Goal: Task Accomplishment & Management: Manage account settings

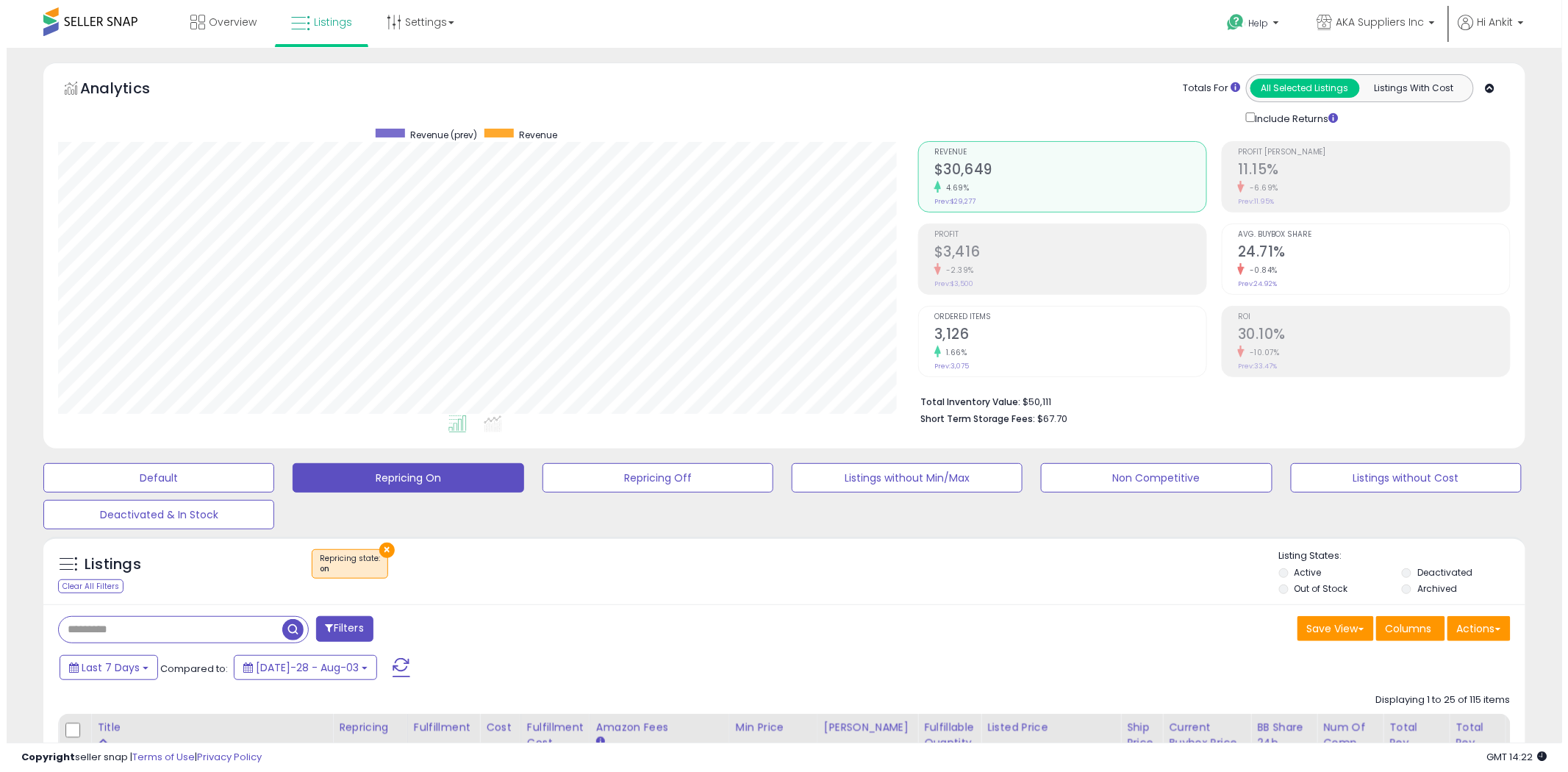
scroll to position [302, 860]
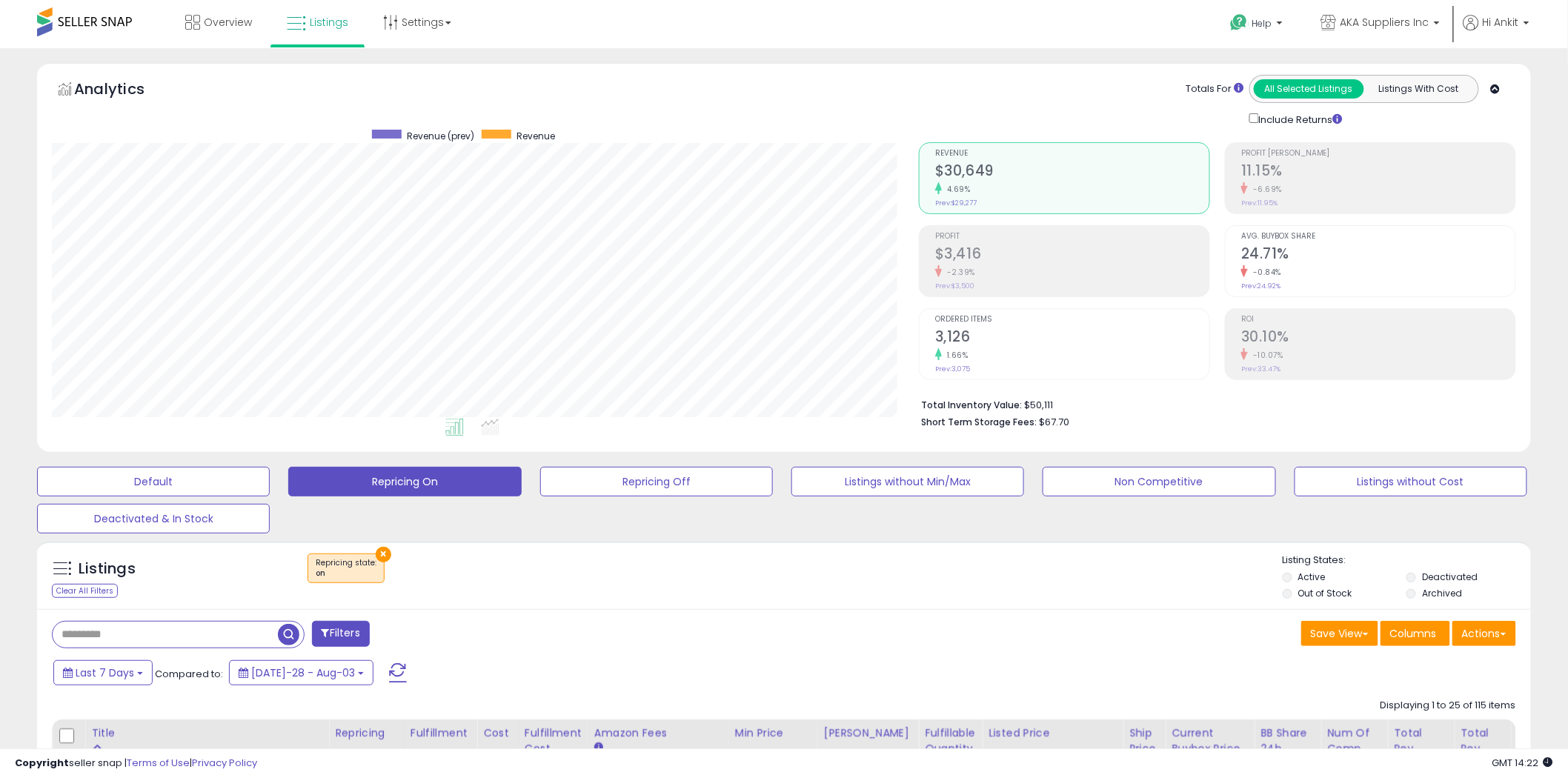
click at [389, 666] on span at bounding box center [397, 673] width 18 height 19
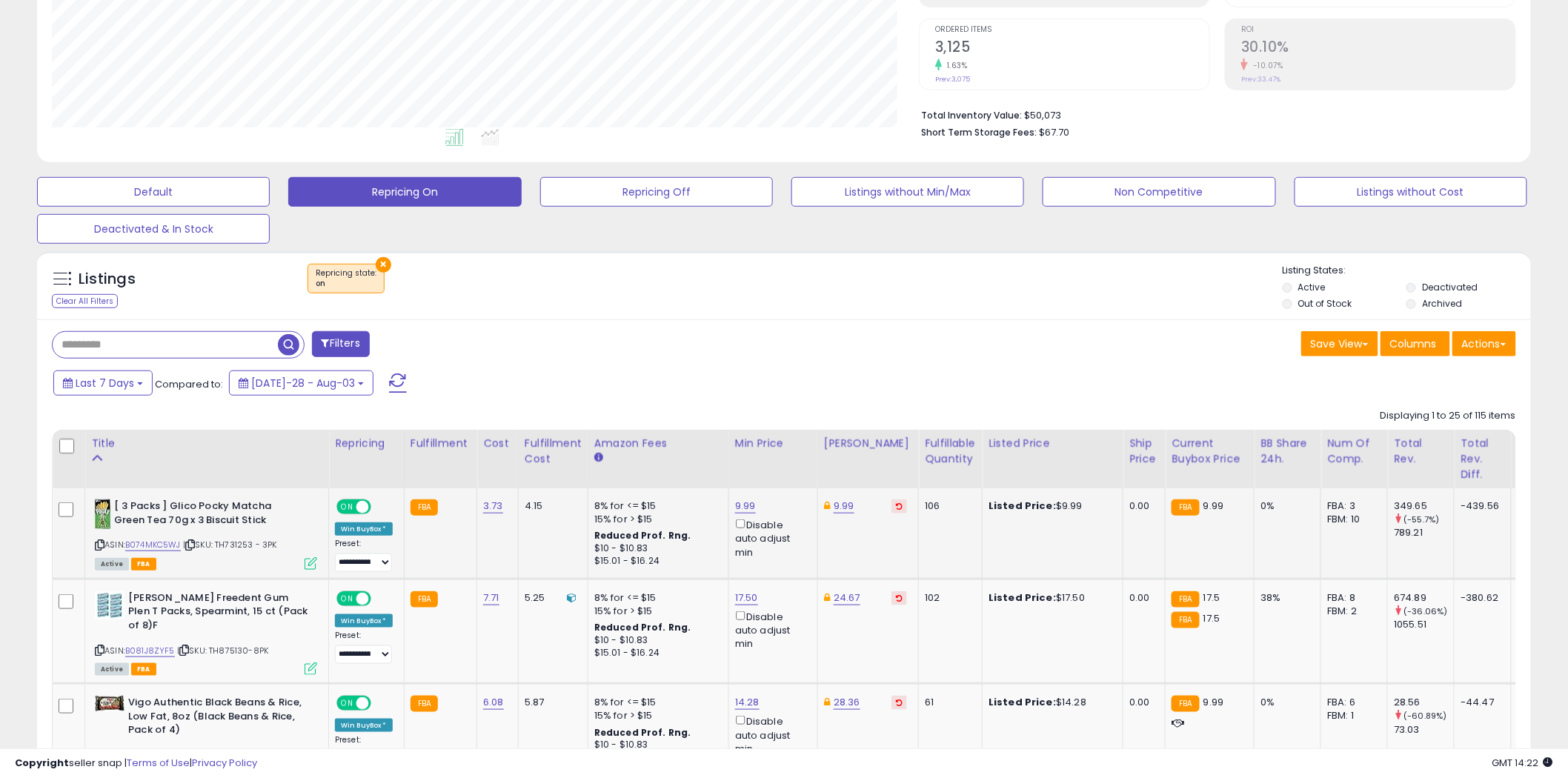
scroll to position [329, 0]
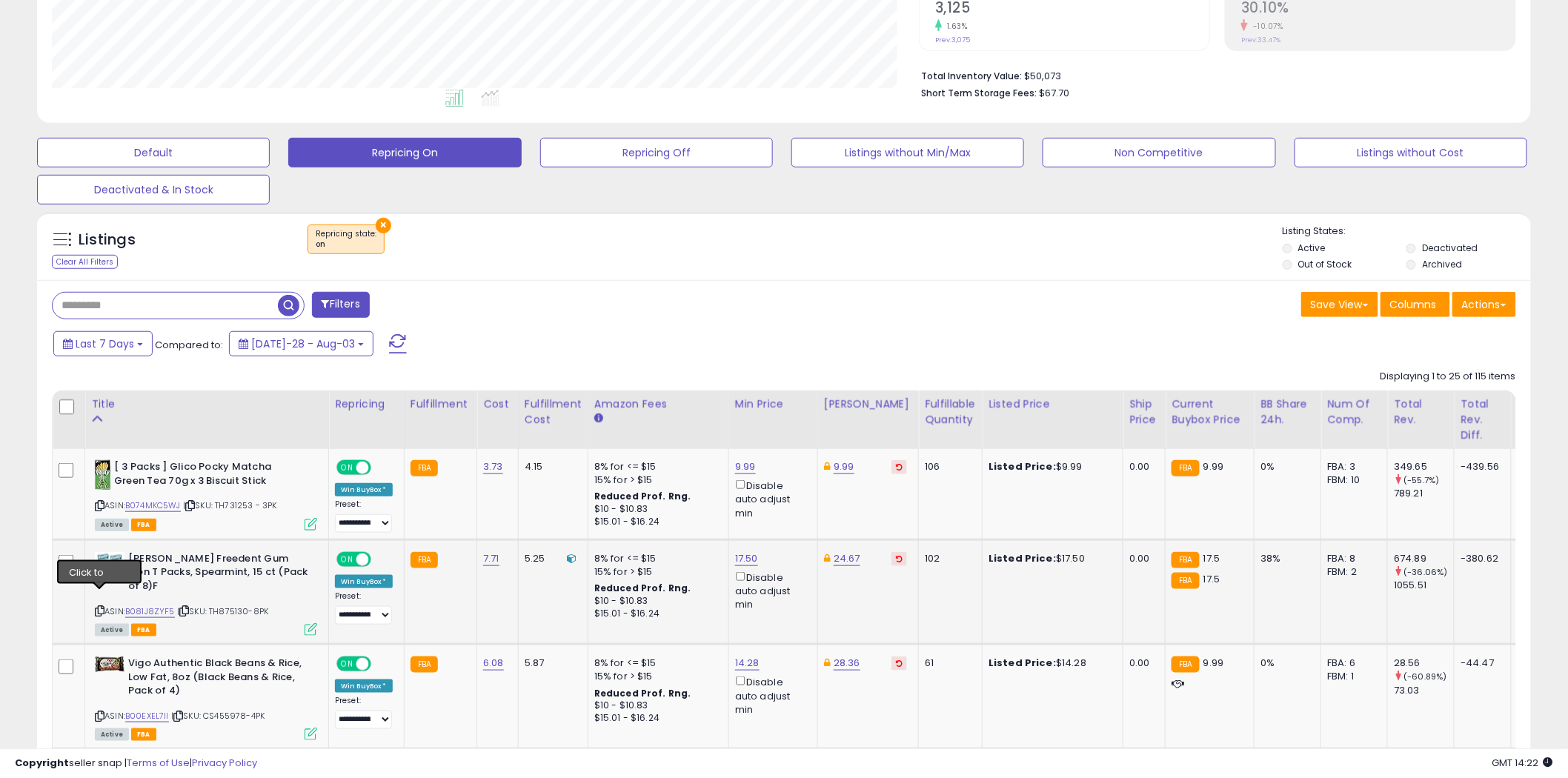
click at [99, 607] on icon at bounding box center [99, 610] width 9 height 9
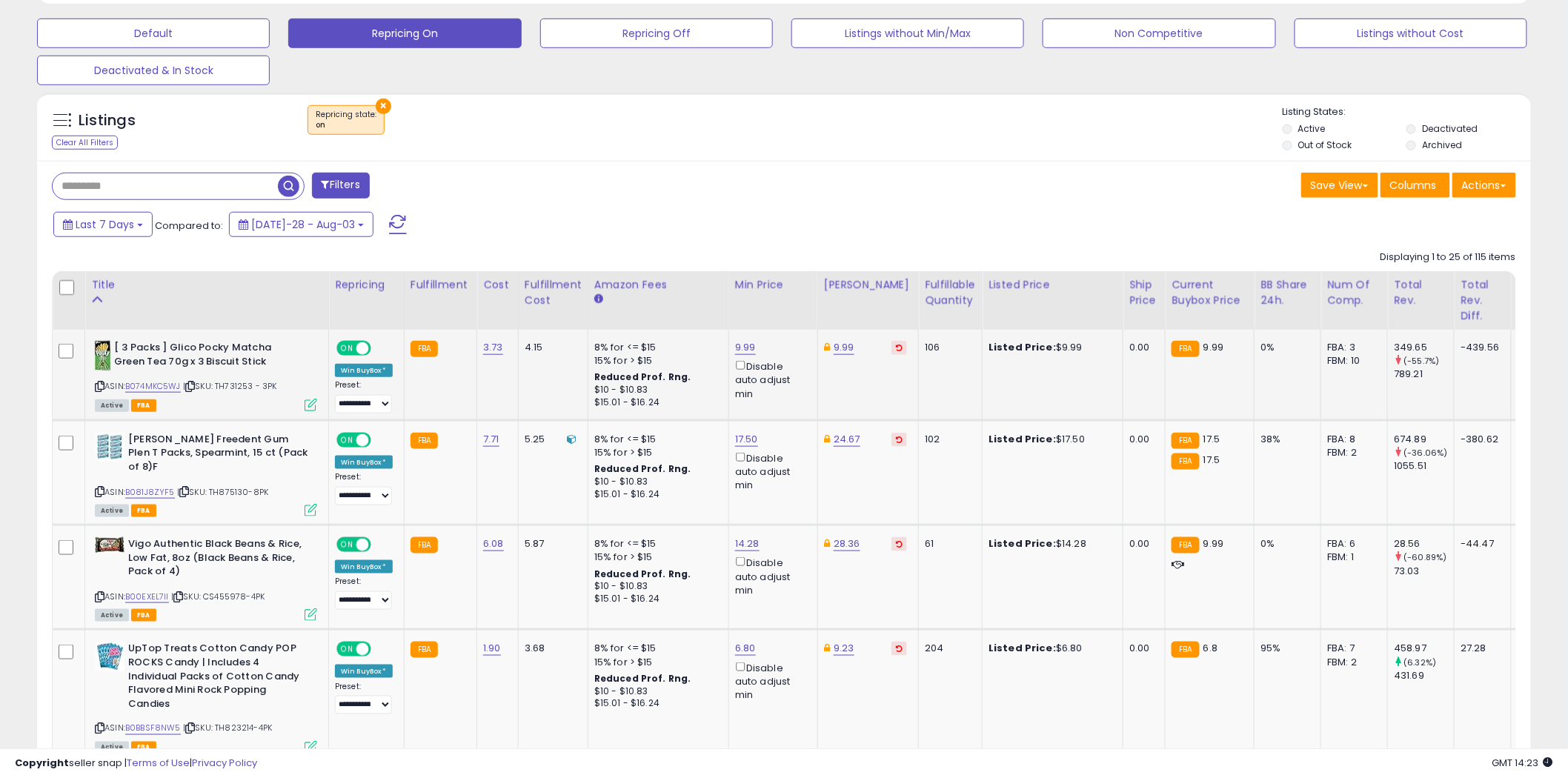
scroll to position [411, 0]
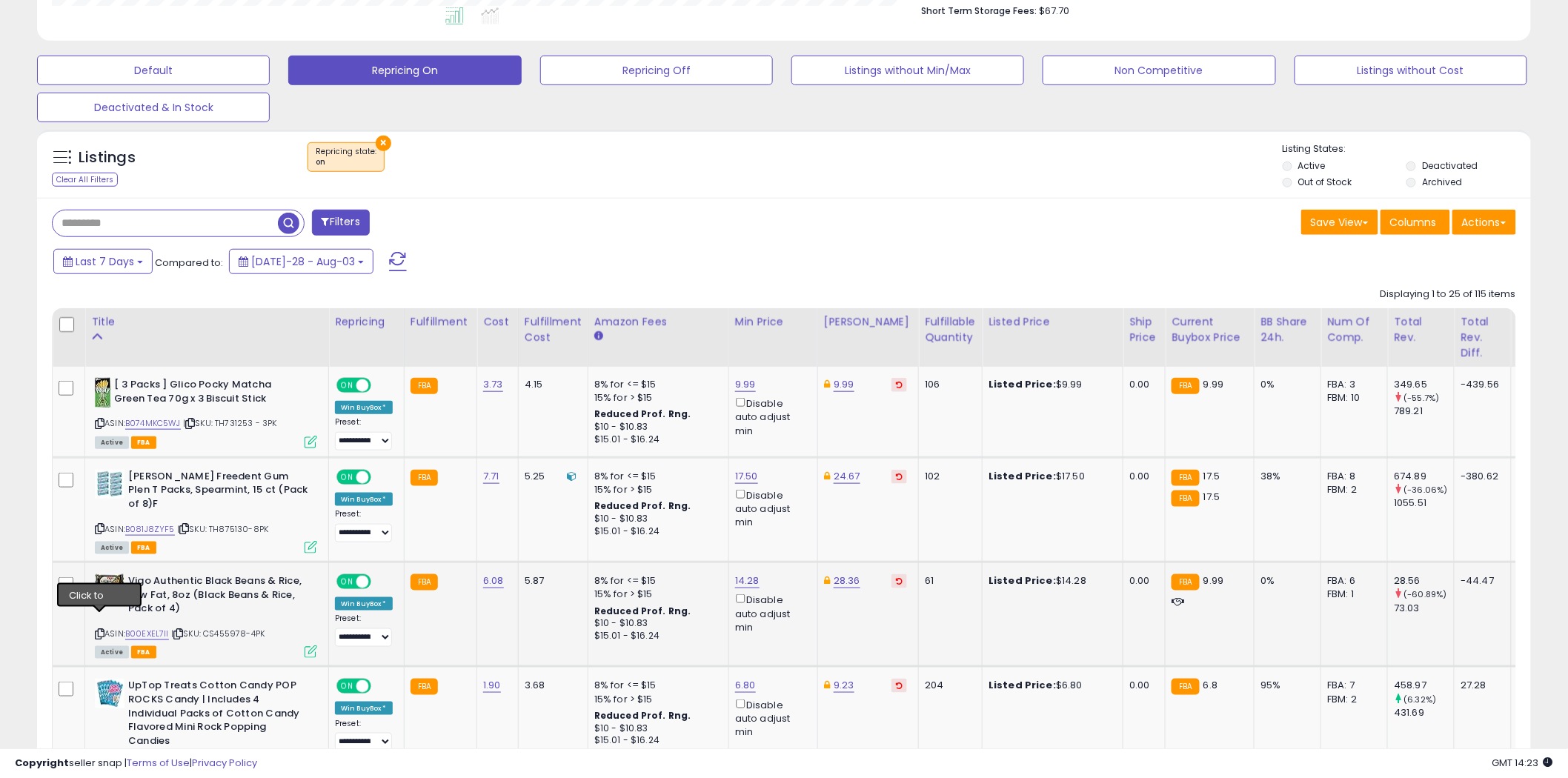
click at [101, 630] on icon at bounding box center [99, 634] width 9 height 9
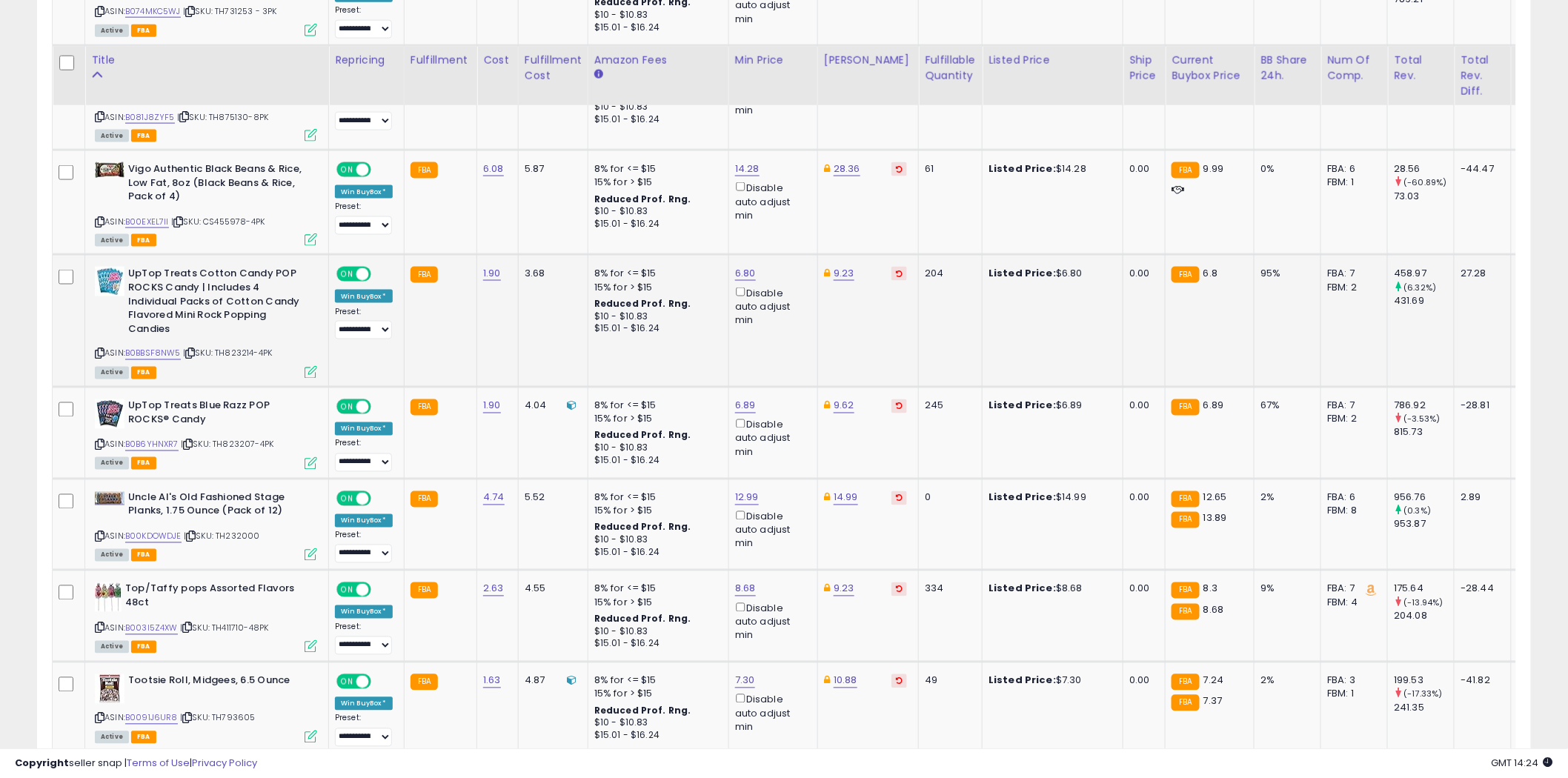
scroll to position [905, 0]
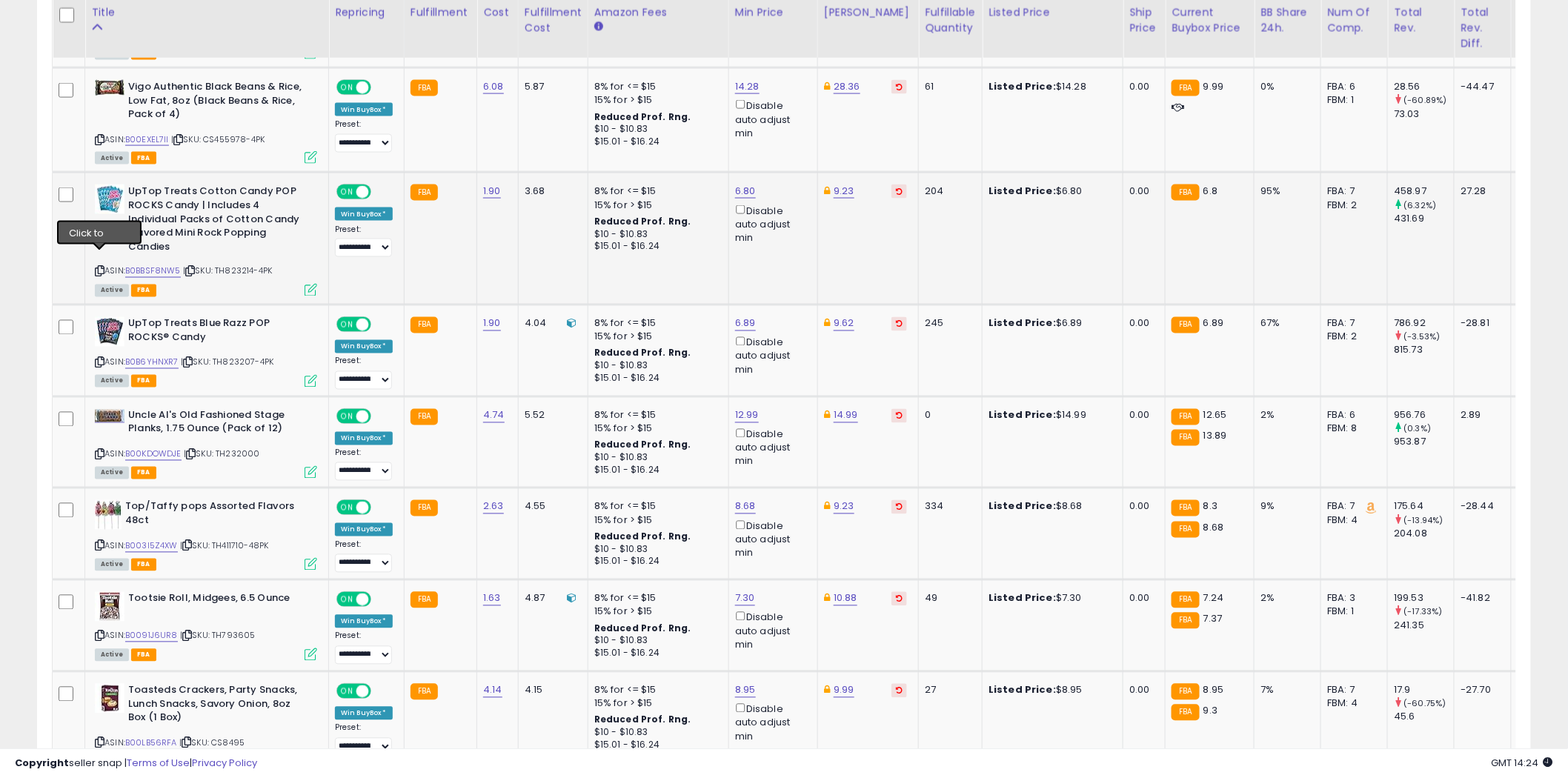
click at [99, 268] on icon at bounding box center [99, 271] width 9 height 9
click at [99, 358] on icon at bounding box center [99, 362] width 9 height 9
click at [99, 358] on icon at bounding box center [99, 362] width 9 height 9
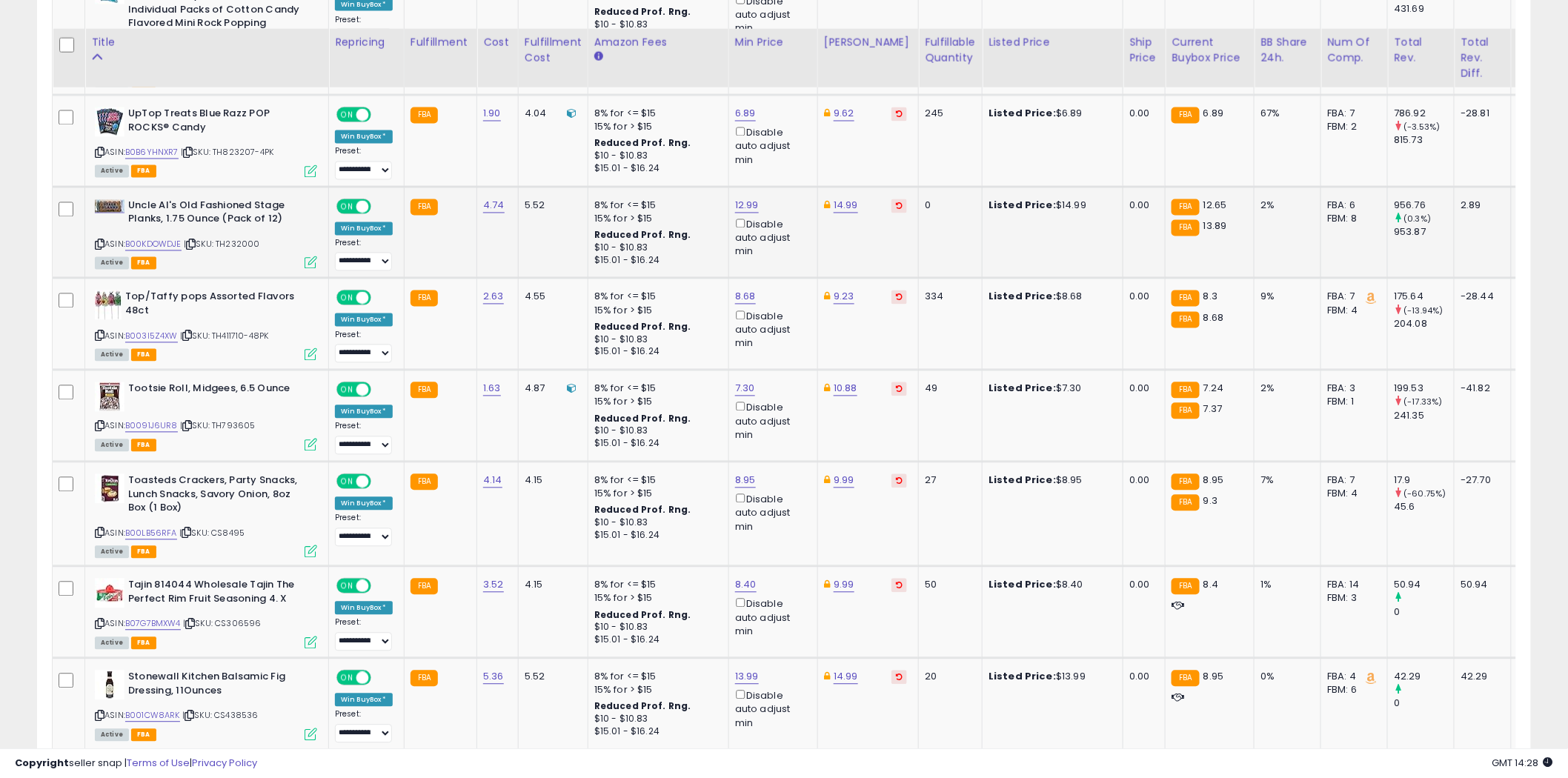
scroll to position [1152, 0]
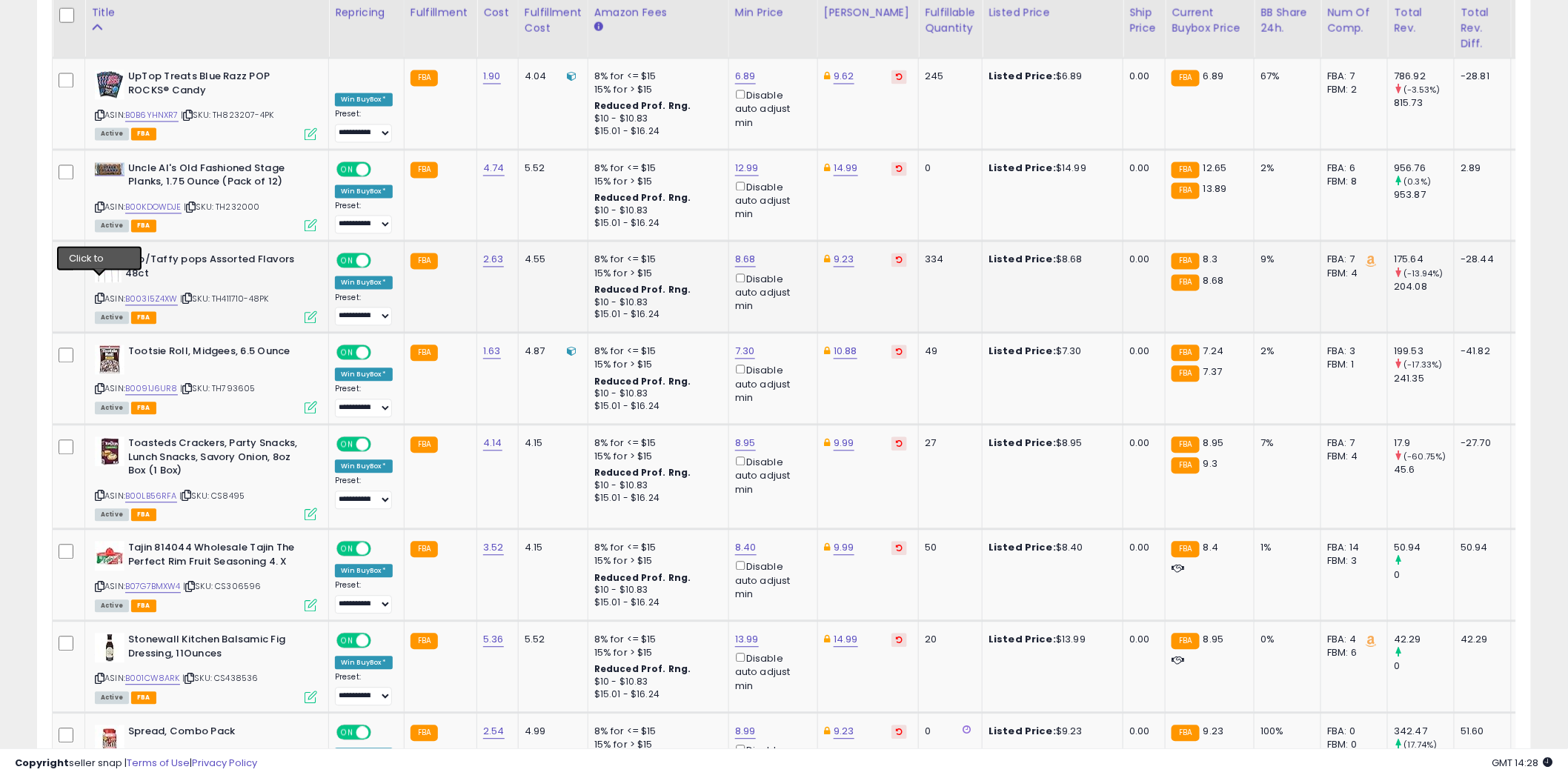
click at [99, 295] on icon at bounding box center [99, 299] width 9 height 9
click at [100, 386] on icon at bounding box center [99, 389] width 9 height 9
click at [99, 386] on icon at bounding box center [99, 389] width 9 height 9
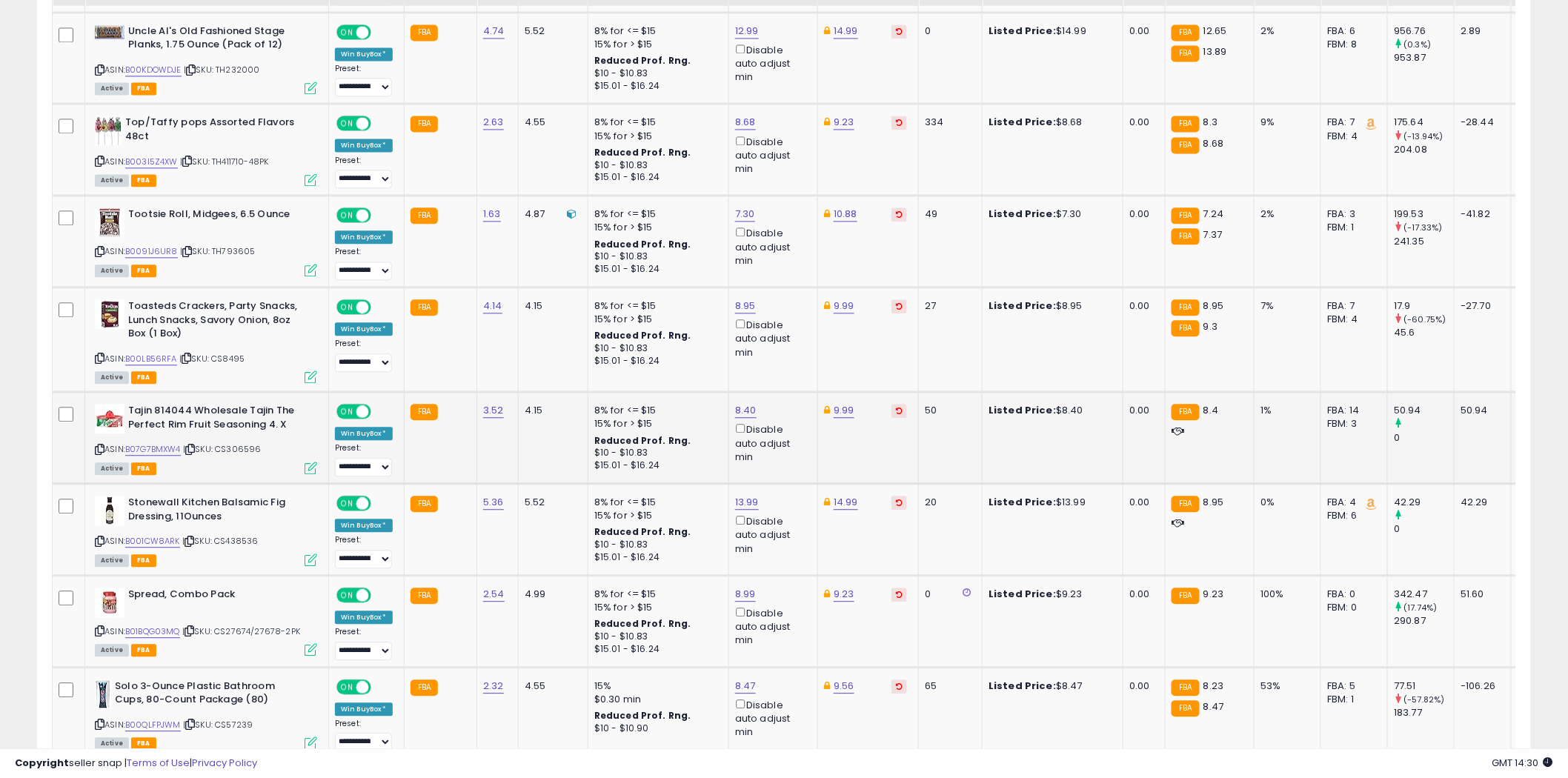
scroll to position [1316, 0]
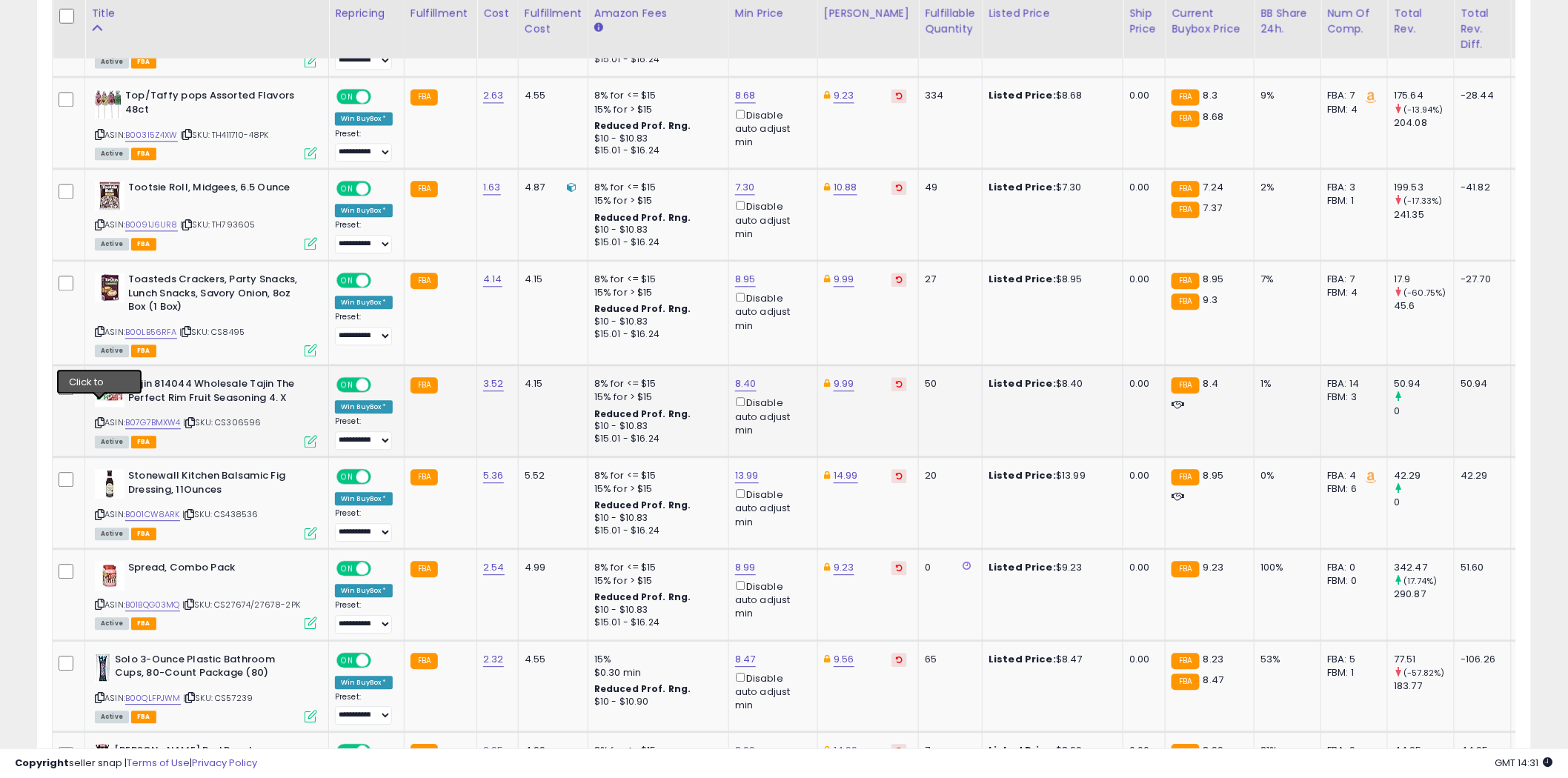
click at [99, 419] on icon at bounding box center [99, 423] width 9 height 9
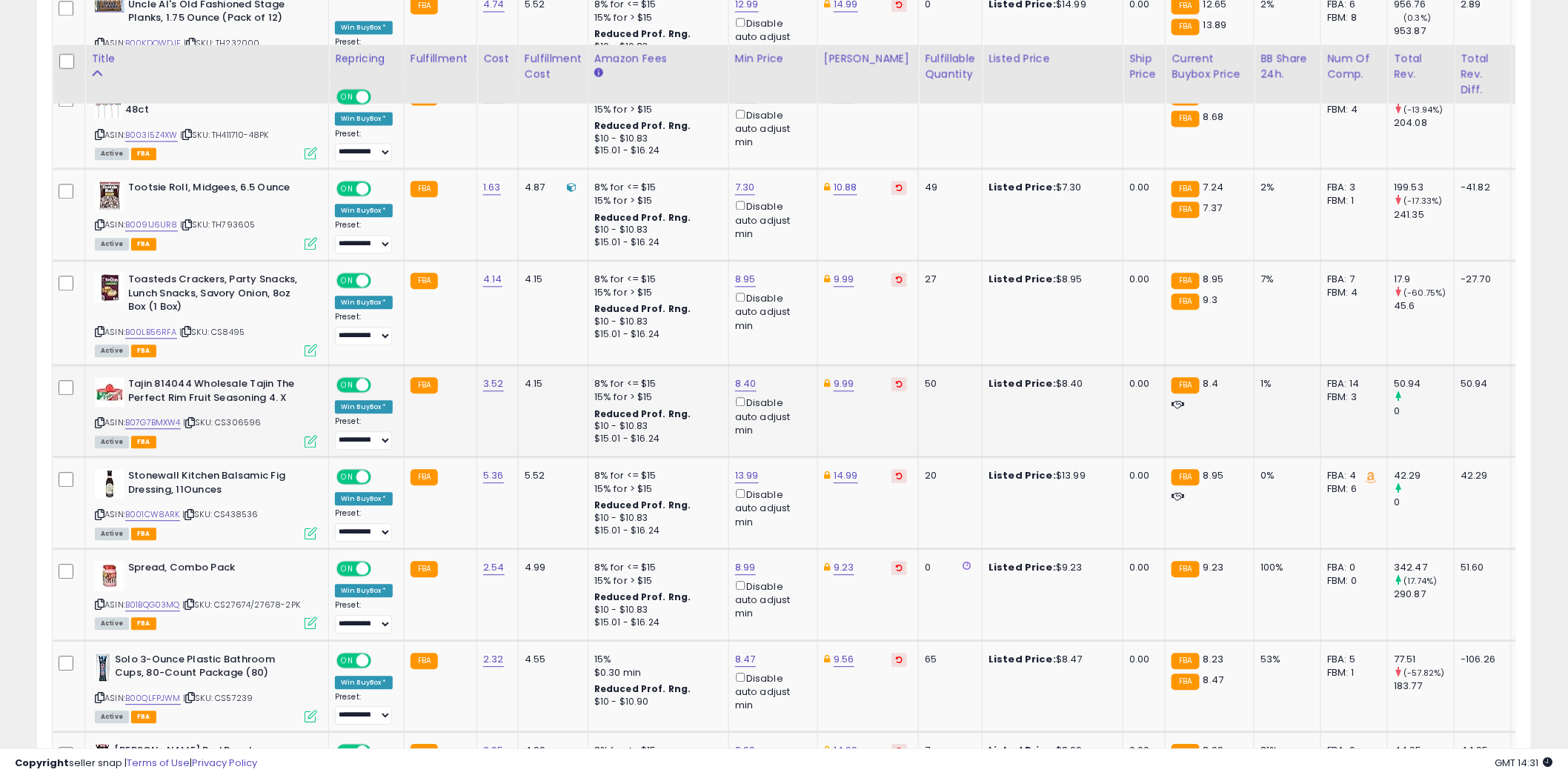
scroll to position [1399, 0]
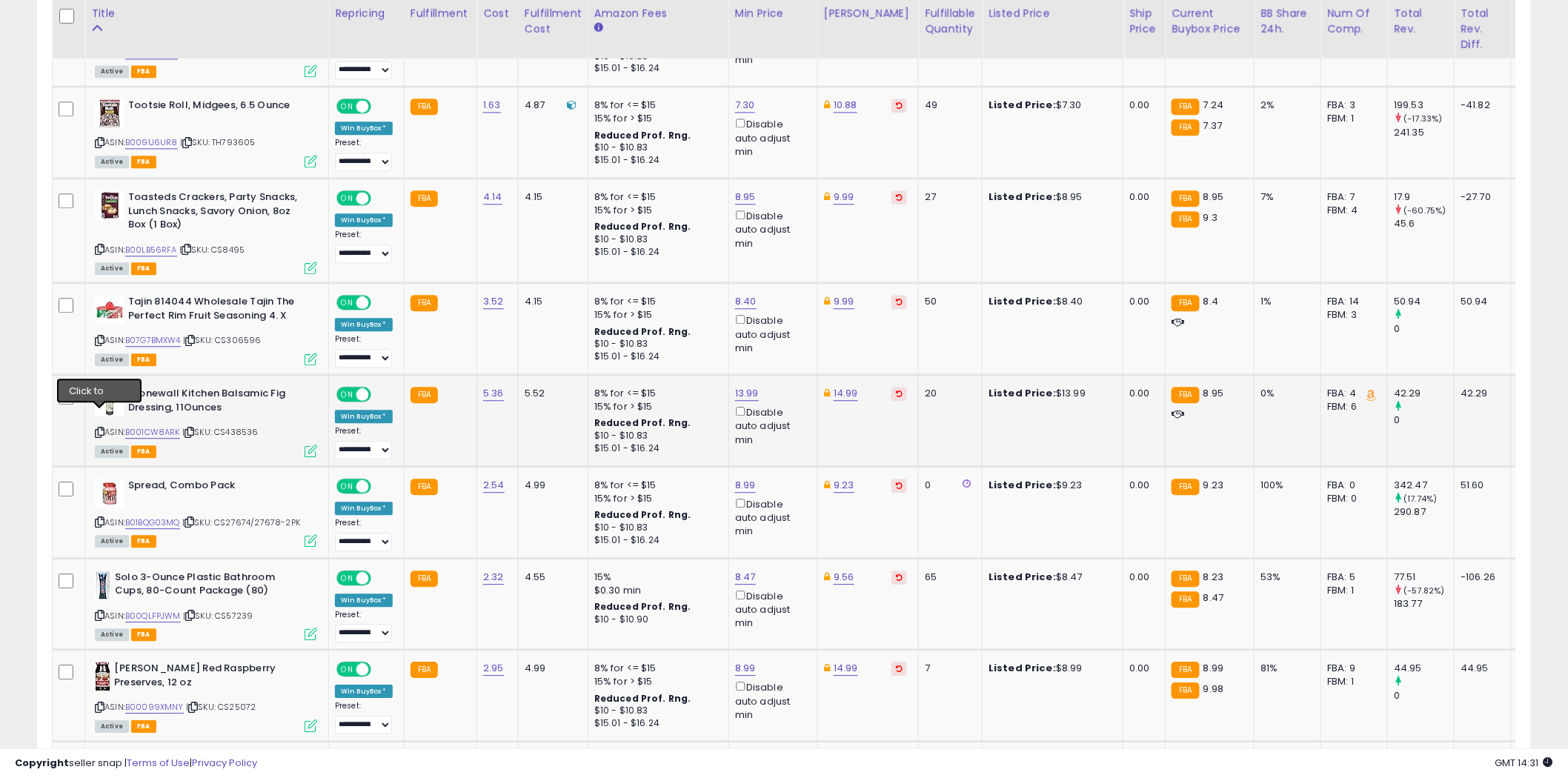
click at [102, 428] on icon at bounding box center [99, 432] width 9 height 9
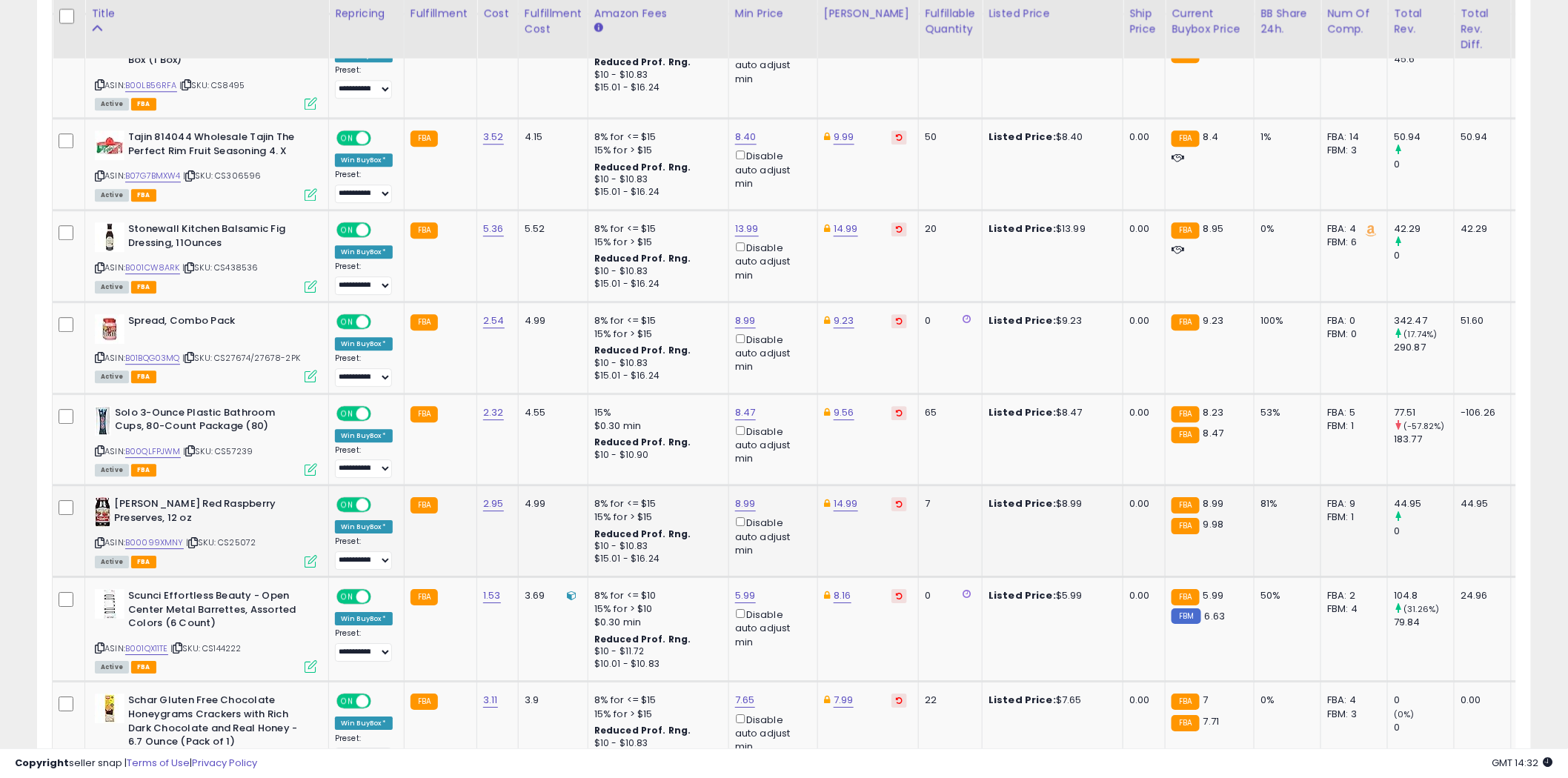
scroll to position [1564, 0]
click at [100, 353] on icon at bounding box center [99, 357] width 9 height 9
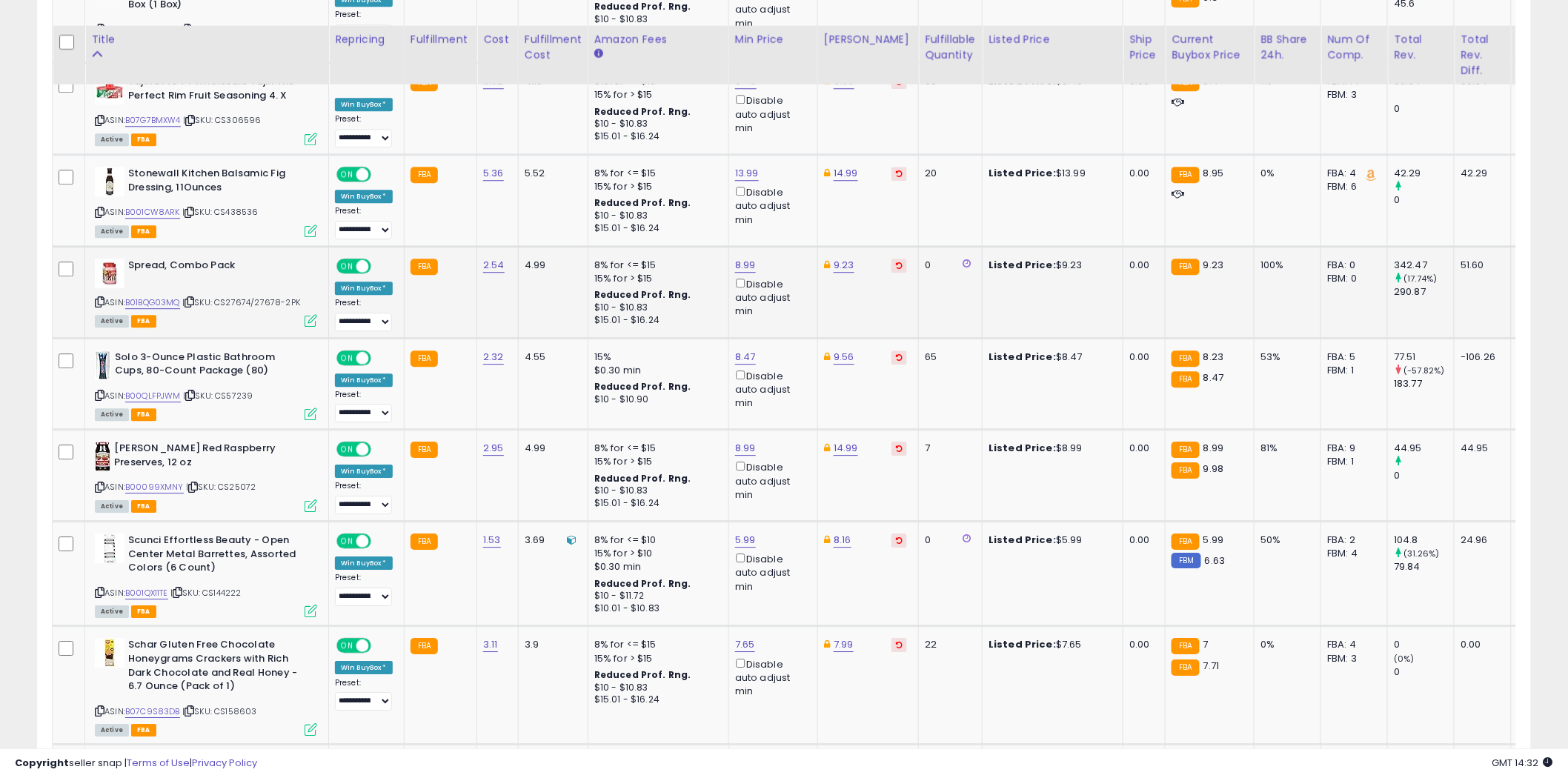
scroll to position [1646, 0]
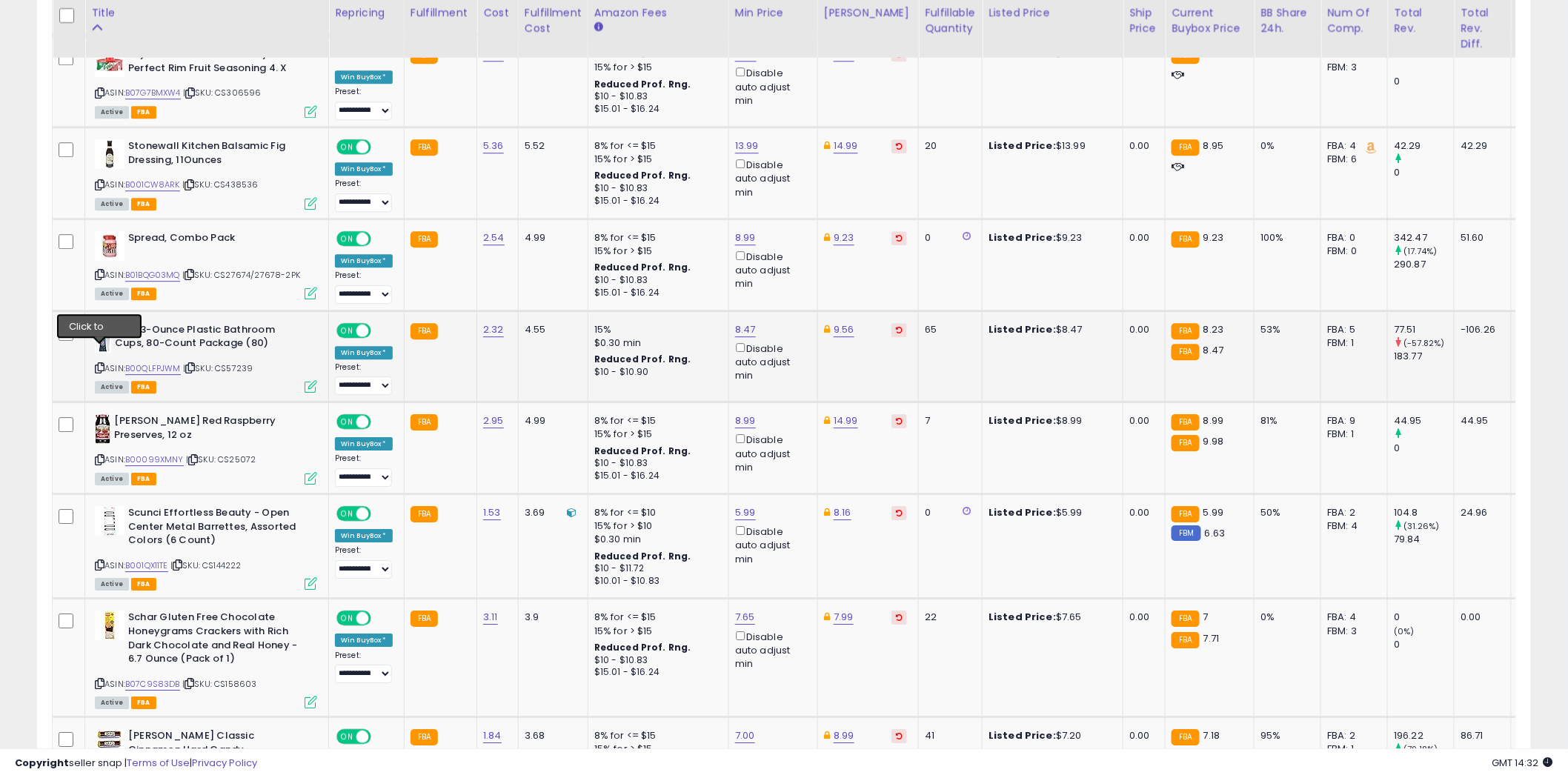
click at [99, 364] on icon at bounding box center [99, 368] width 9 height 9
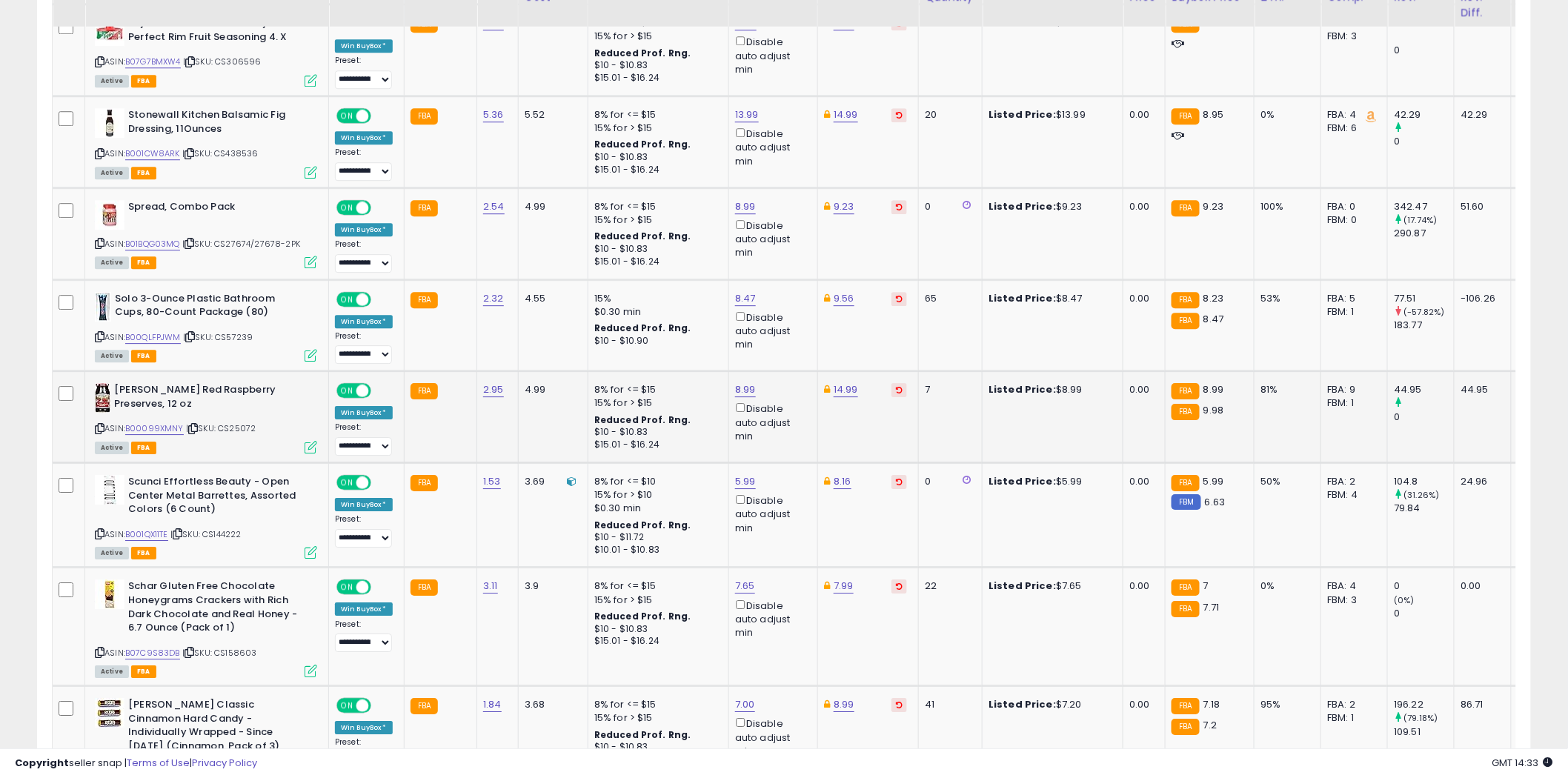
scroll to position [1728, 0]
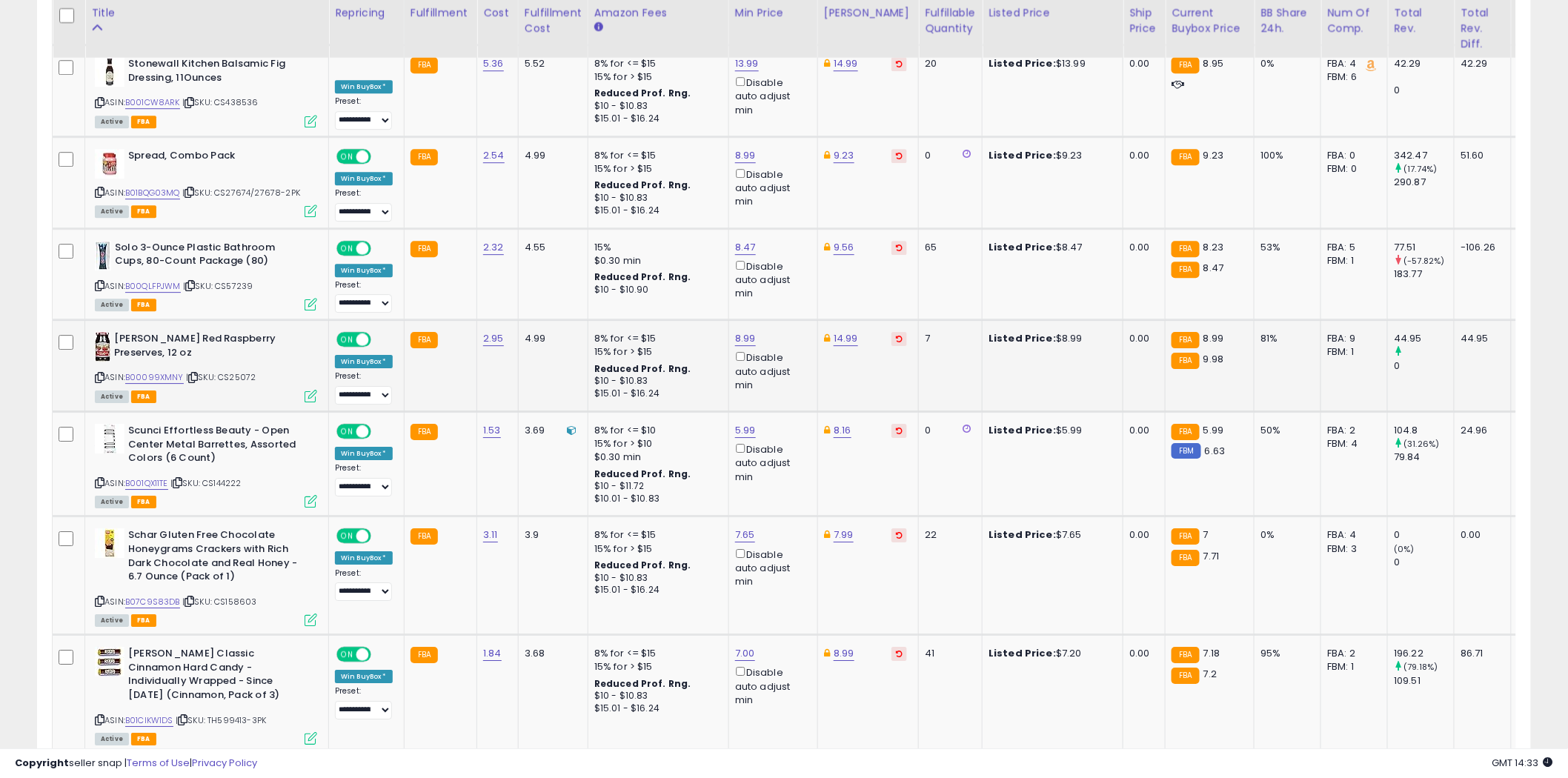
click at [97, 373] on icon at bounding box center [99, 377] width 9 height 9
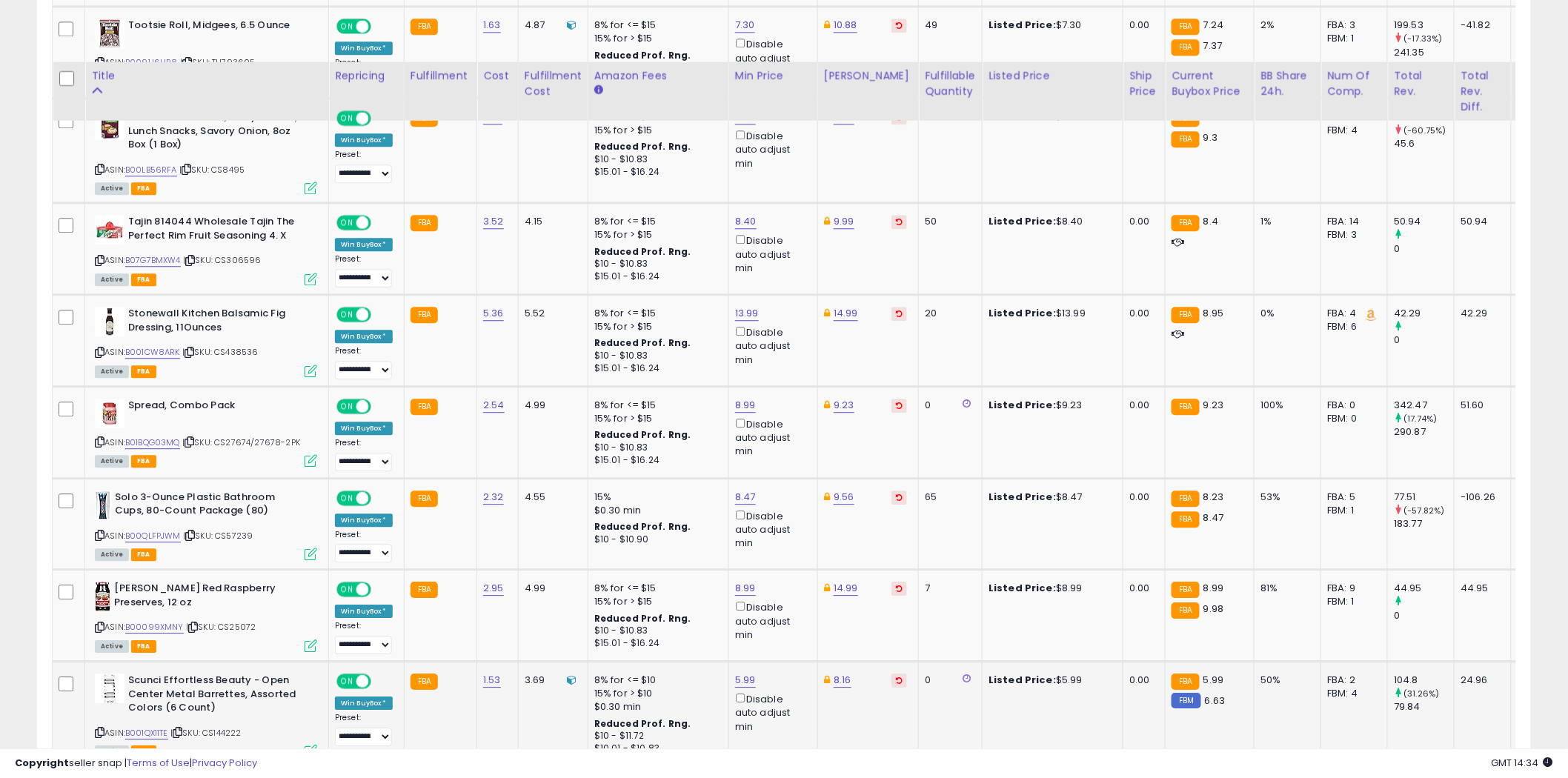
scroll to position [1646, 0]
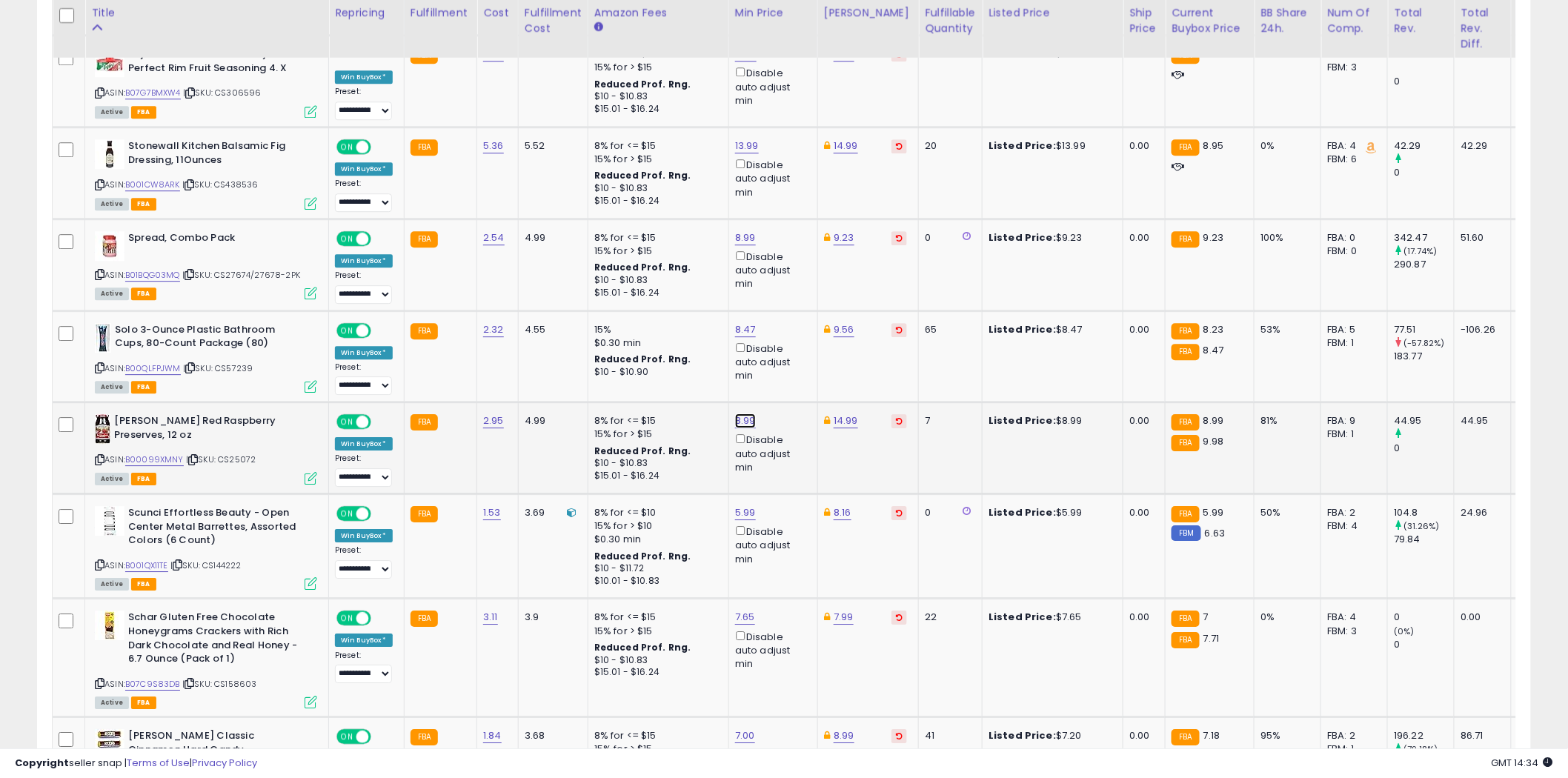
type input "*"
type input "****"
click at [787, 351] on icon "submit" at bounding box center [783, 351] width 9 height 9
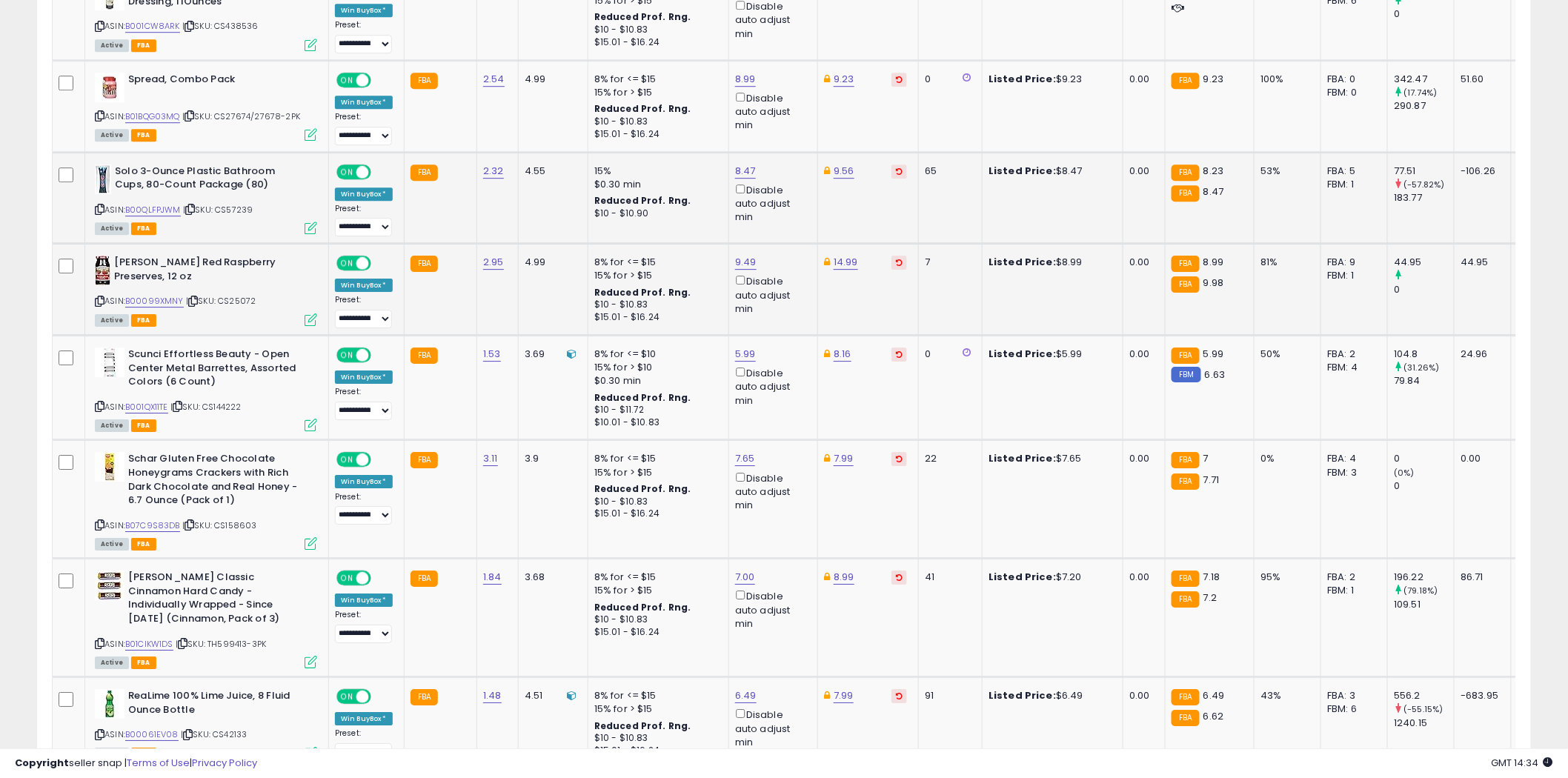
scroll to position [1810, 0]
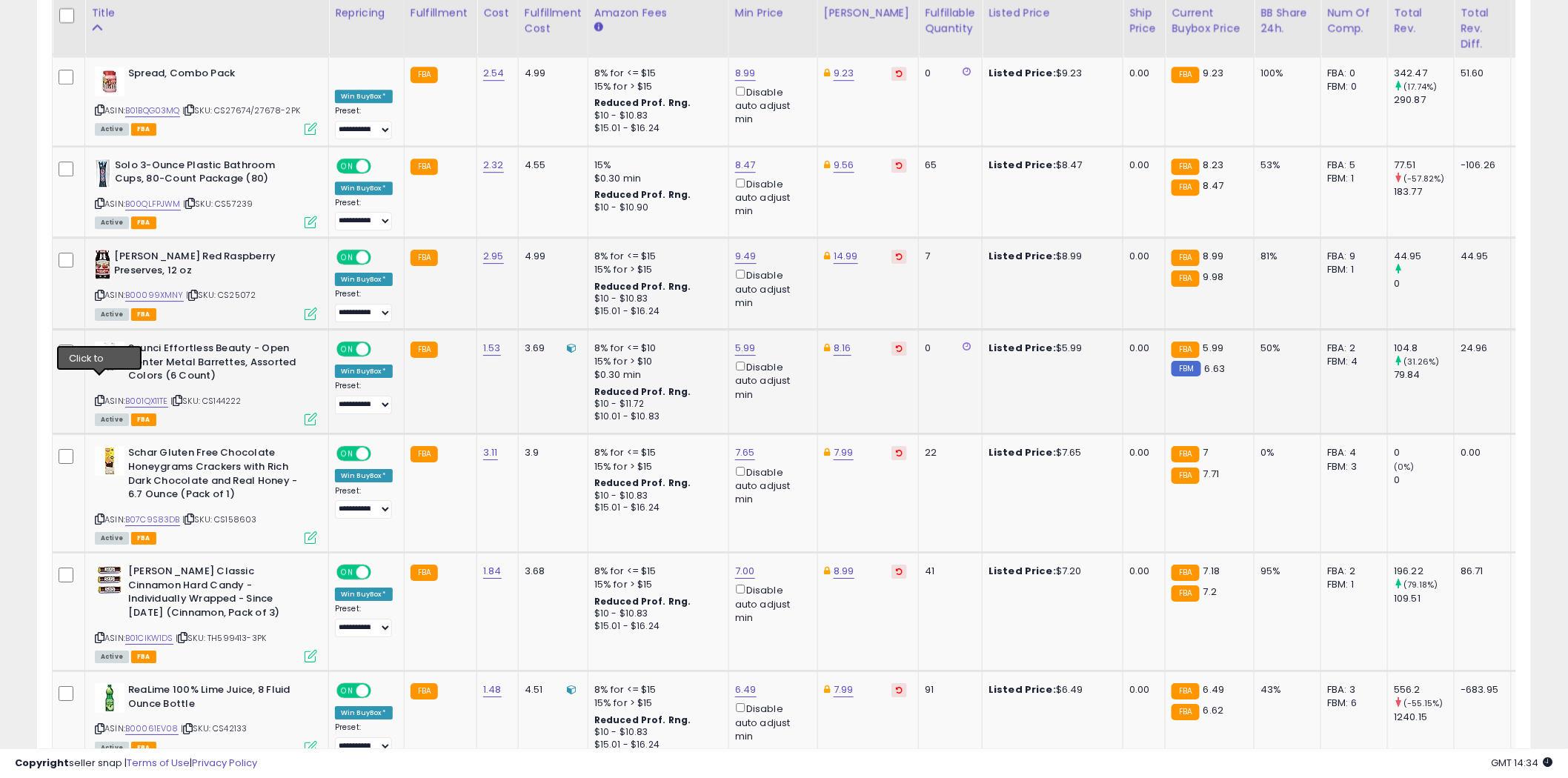
click at [102, 396] on icon at bounding box center [99, 400] width 9 height 9
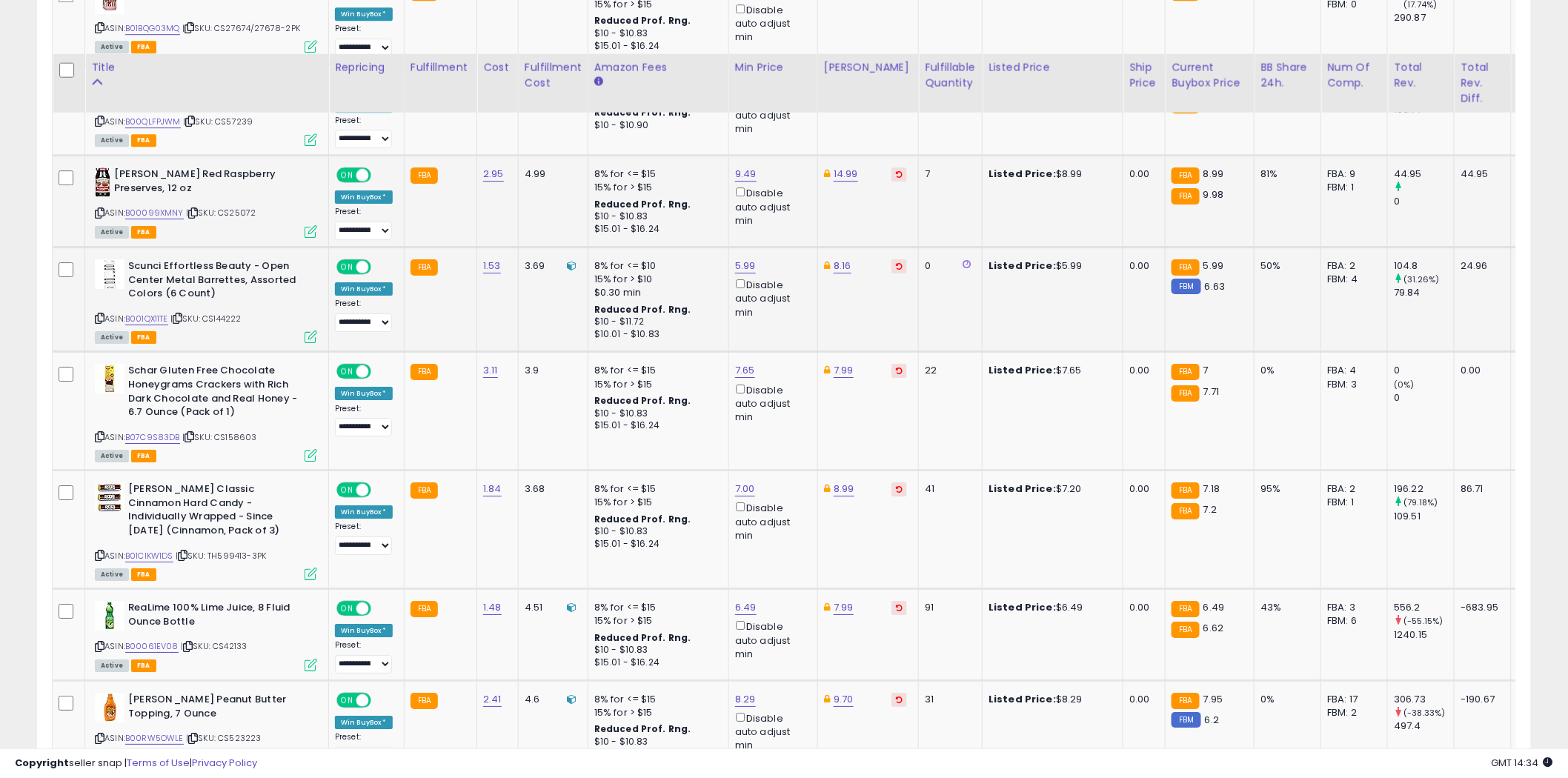
scroll to position [1975, 0]
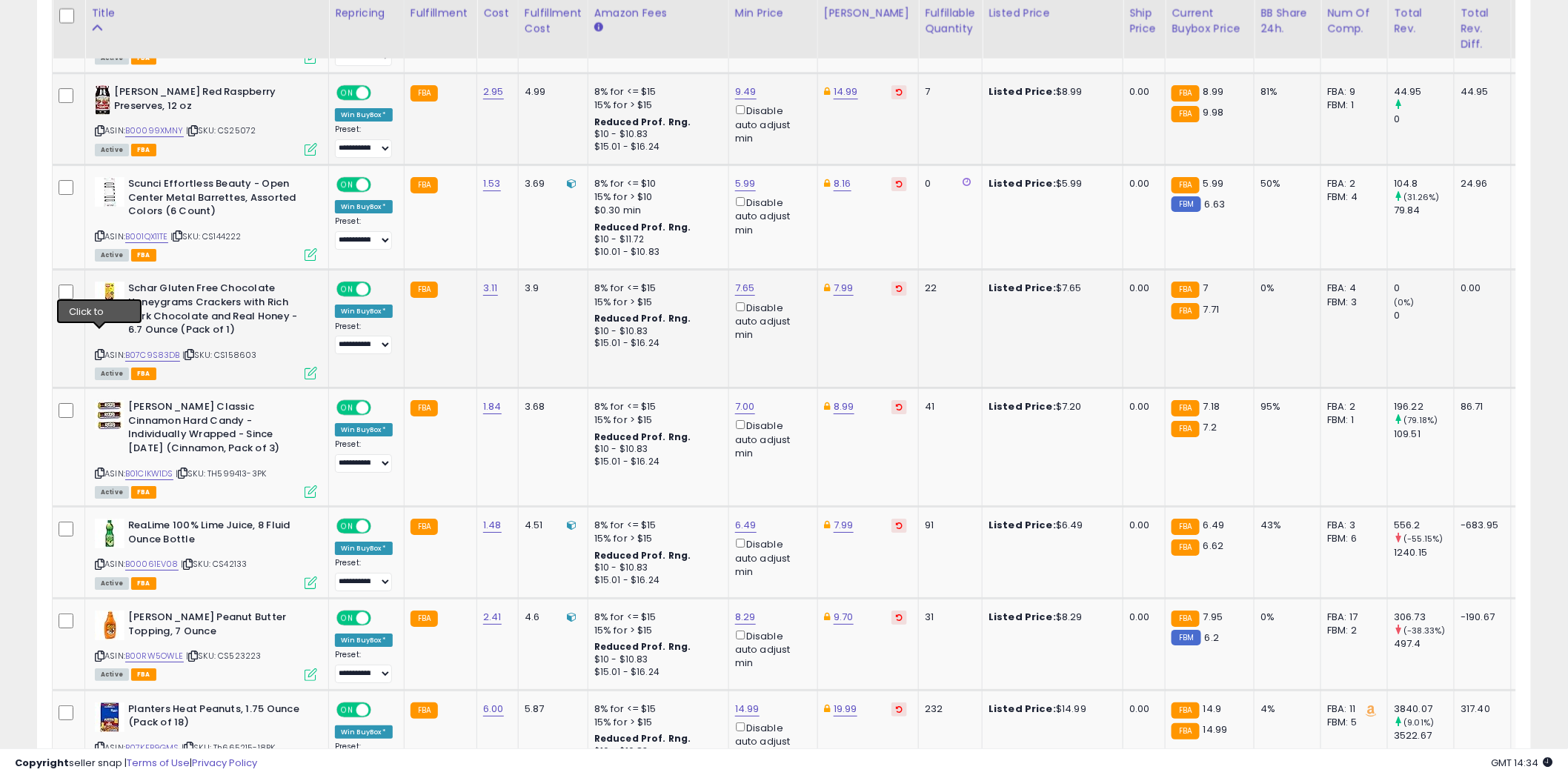
click at [99, 351] on icon at bounding box center [99, 354] width 9 height 9
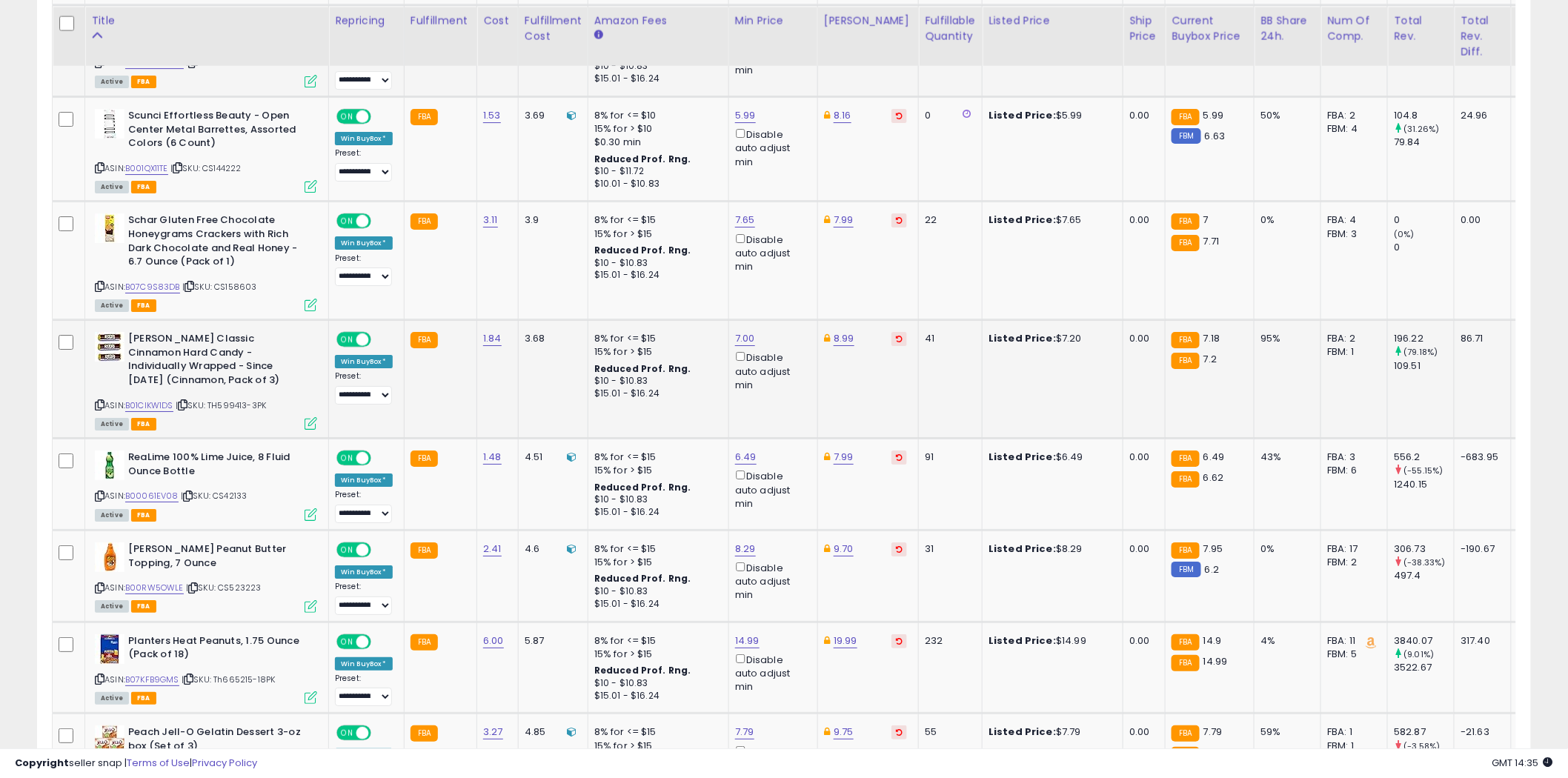
scroll to position [2057, 0]
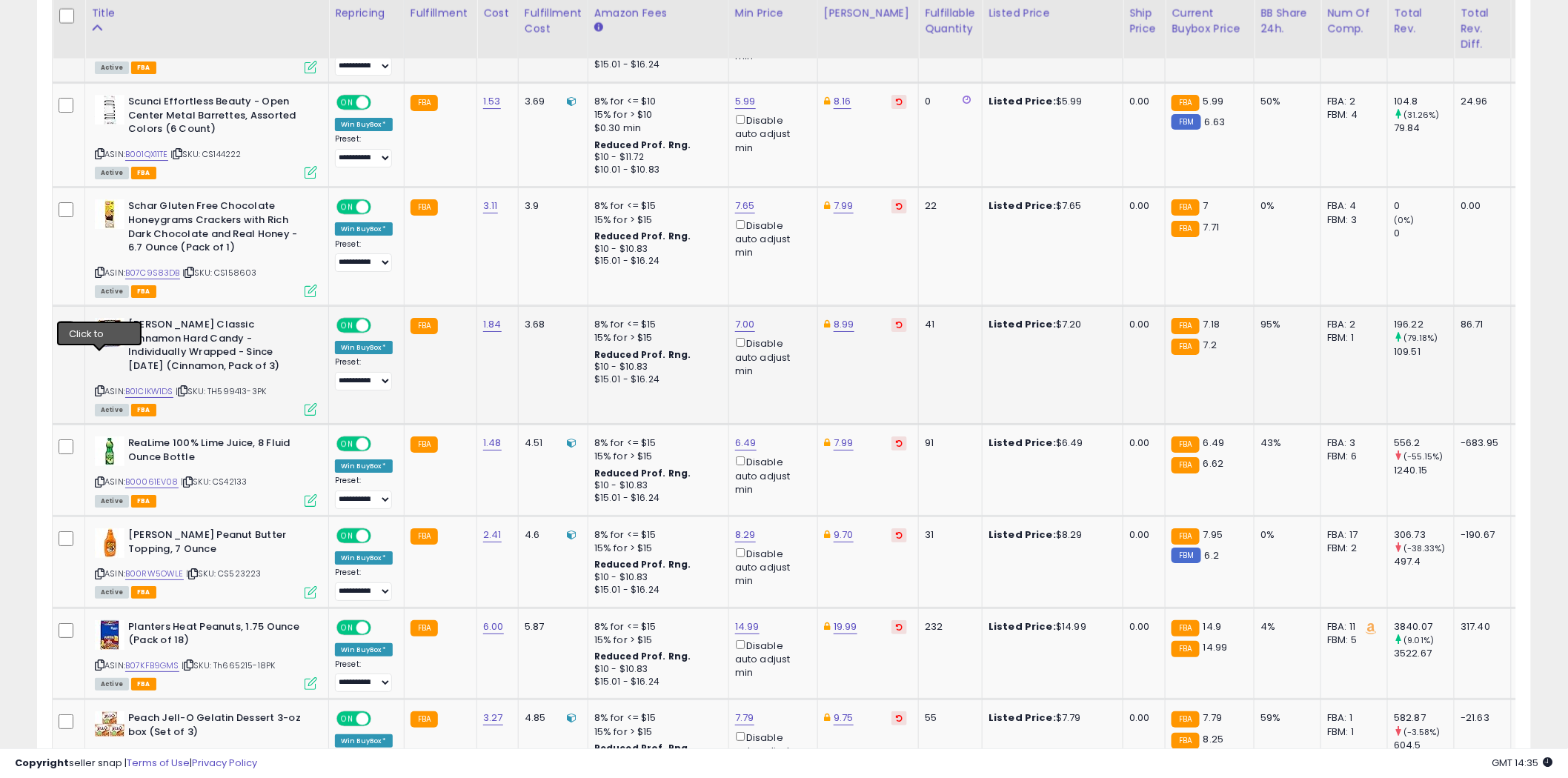
click at [99, 386] on icon at bounding box center [99, 390] width 9 height 9
click at [101, 478] on icon at bounding box center [99, 482] width 9 height 9
click at [99, 478] on icon at bounding box center [99, 482] width 9 height 9
click at [100, 478] on icon at bounding box center [99, 482] width 9 height 9
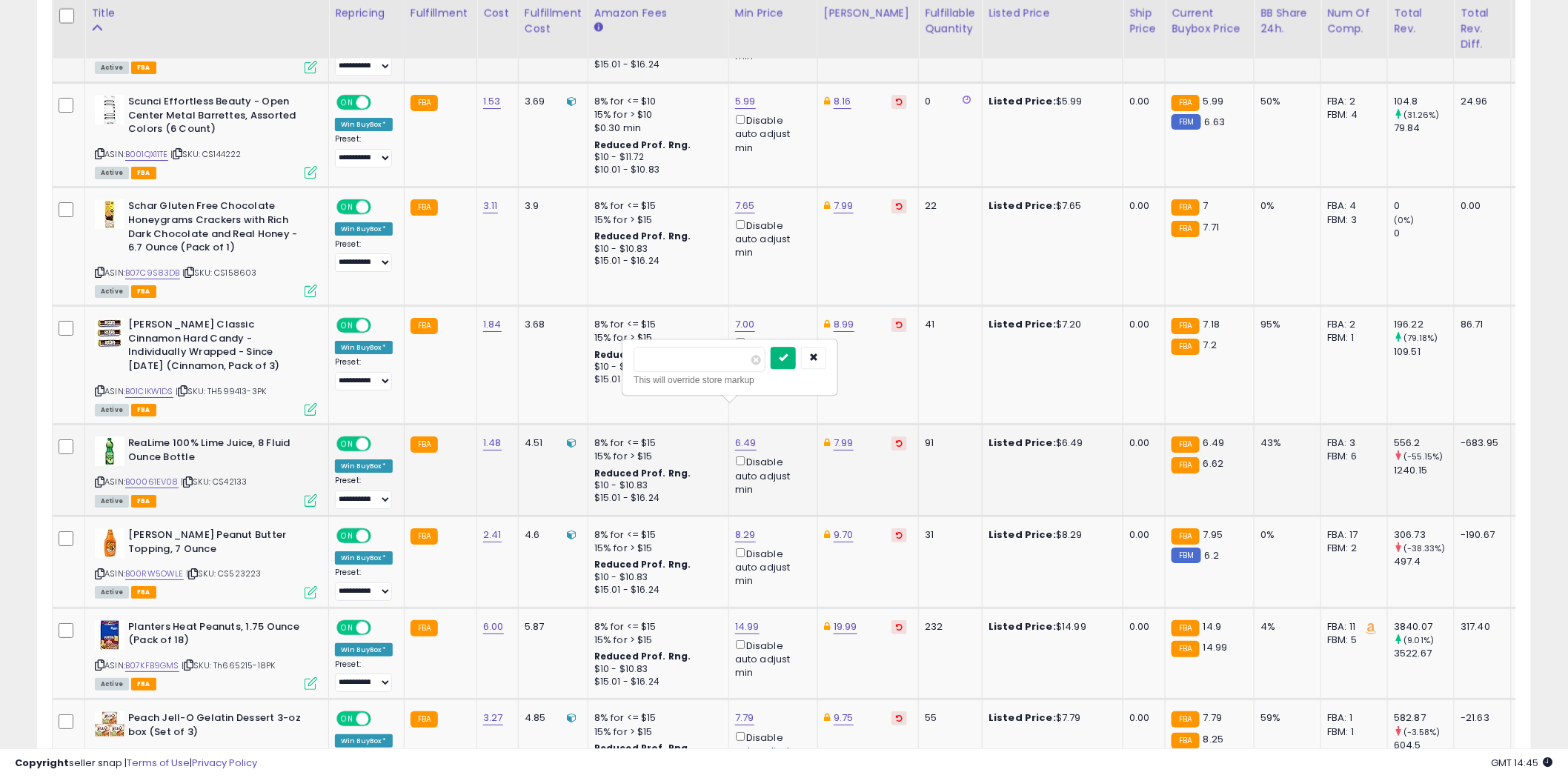
type input "****"
click at [796, 355] on button "submit" at bounding box center [783, 358] width 25 height 22
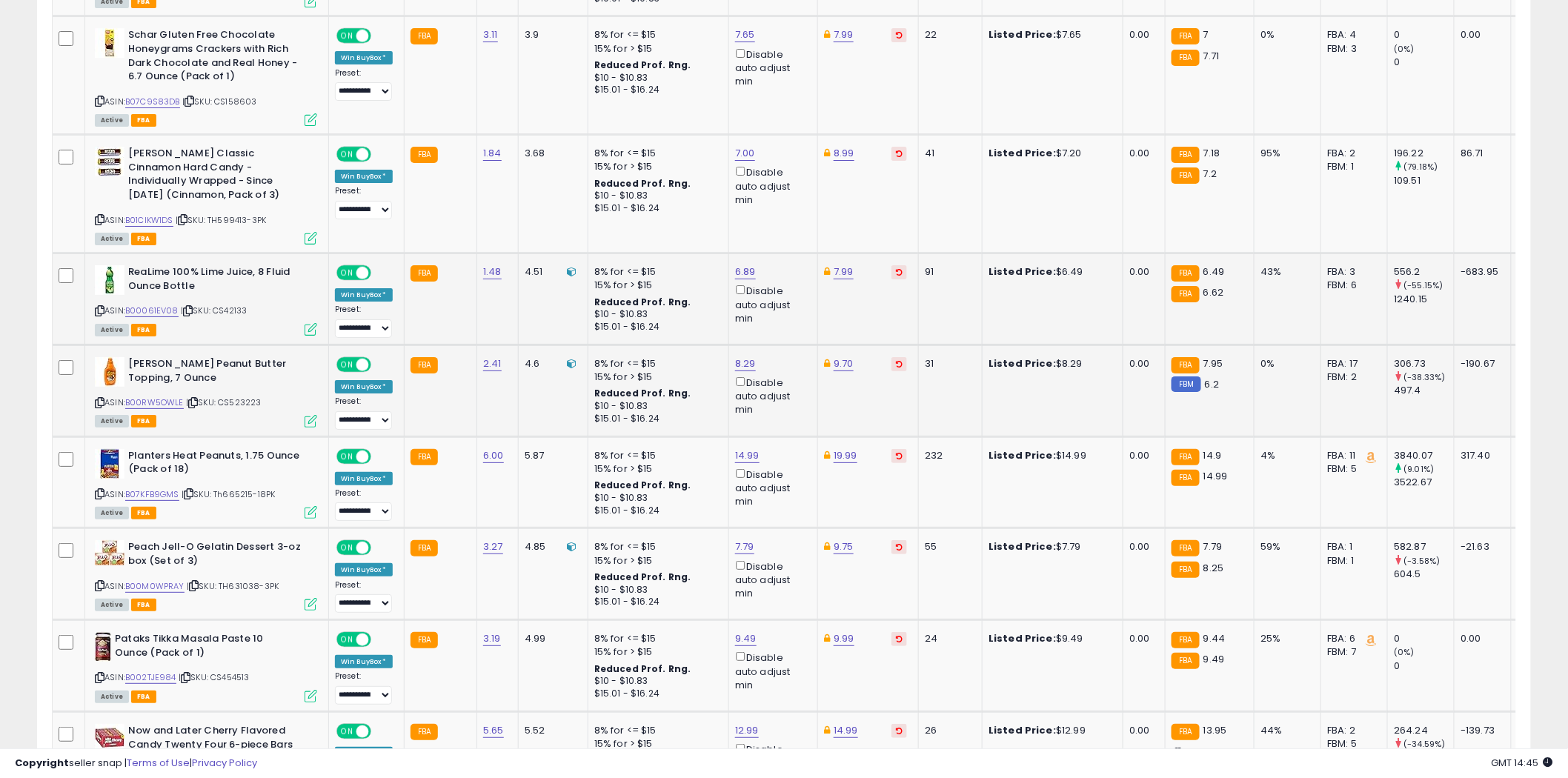
scroll to position [2305, 0]
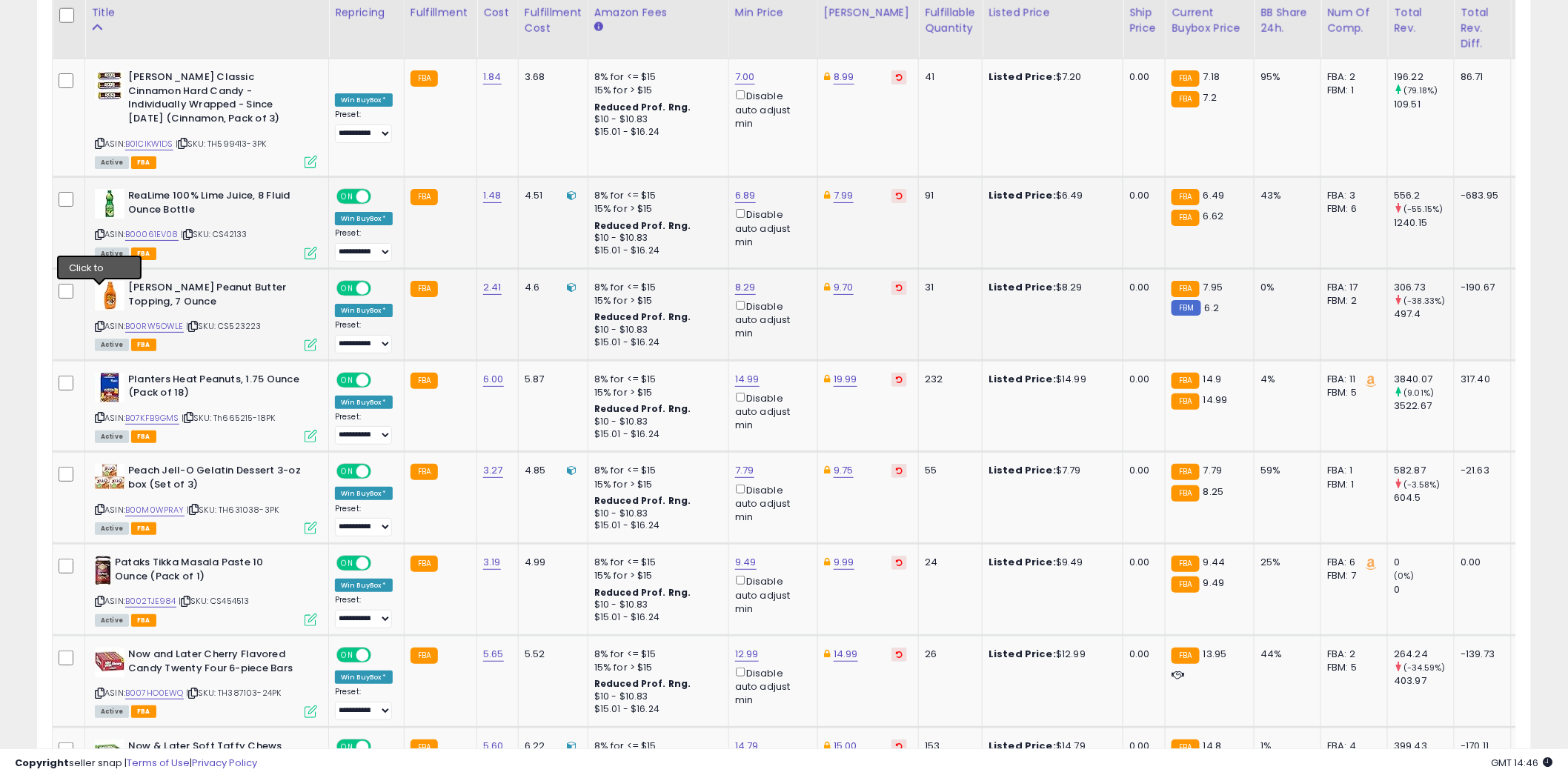
click at [100, 322] on icon at bounding box center [99, 326] width 9 height 9
type input "*"
type input "****"
click at [796, 196] on button "submit" at bounding box center [783, 202] width 25 height 22
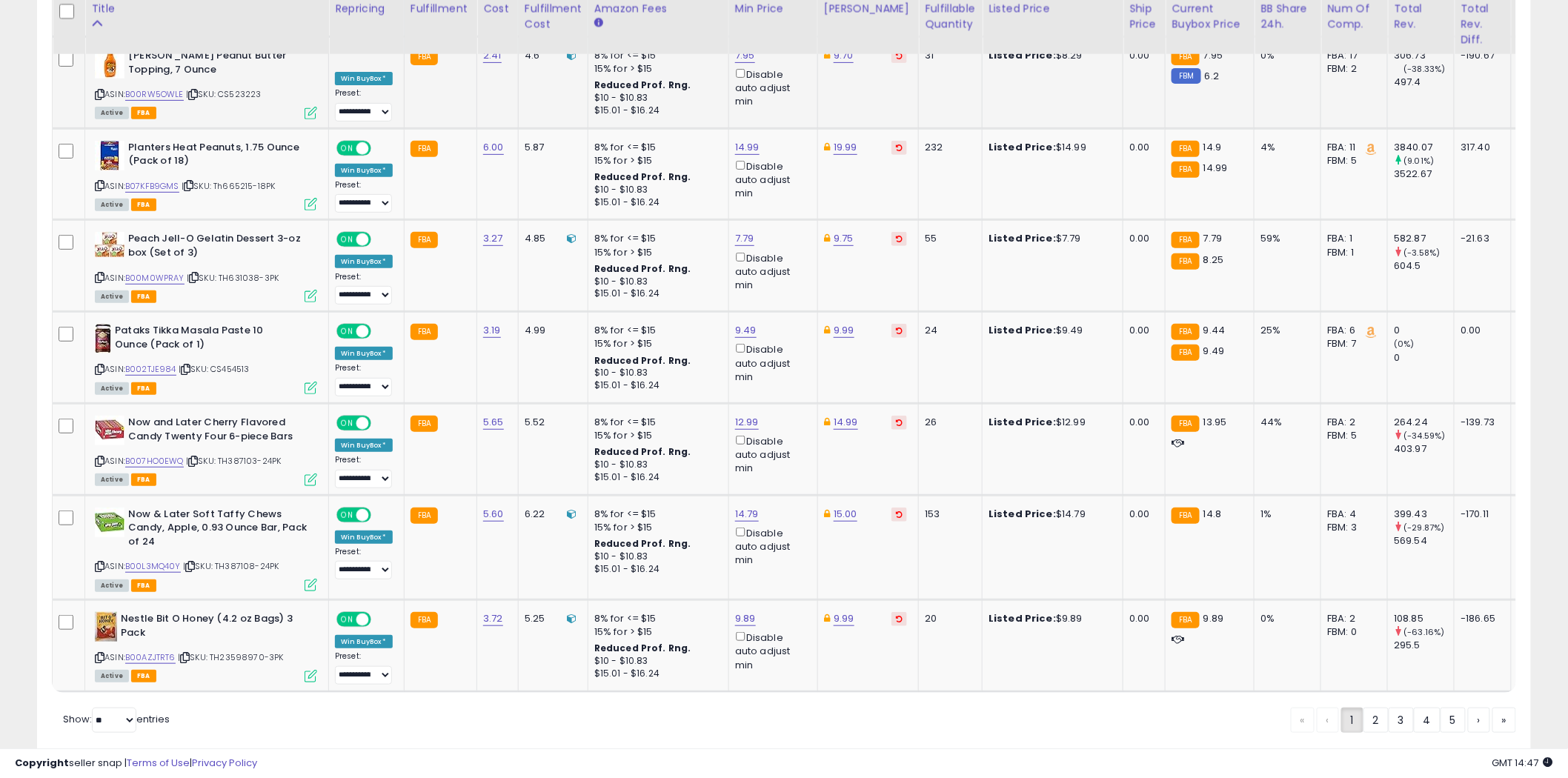
scroll to position [2469, 0]
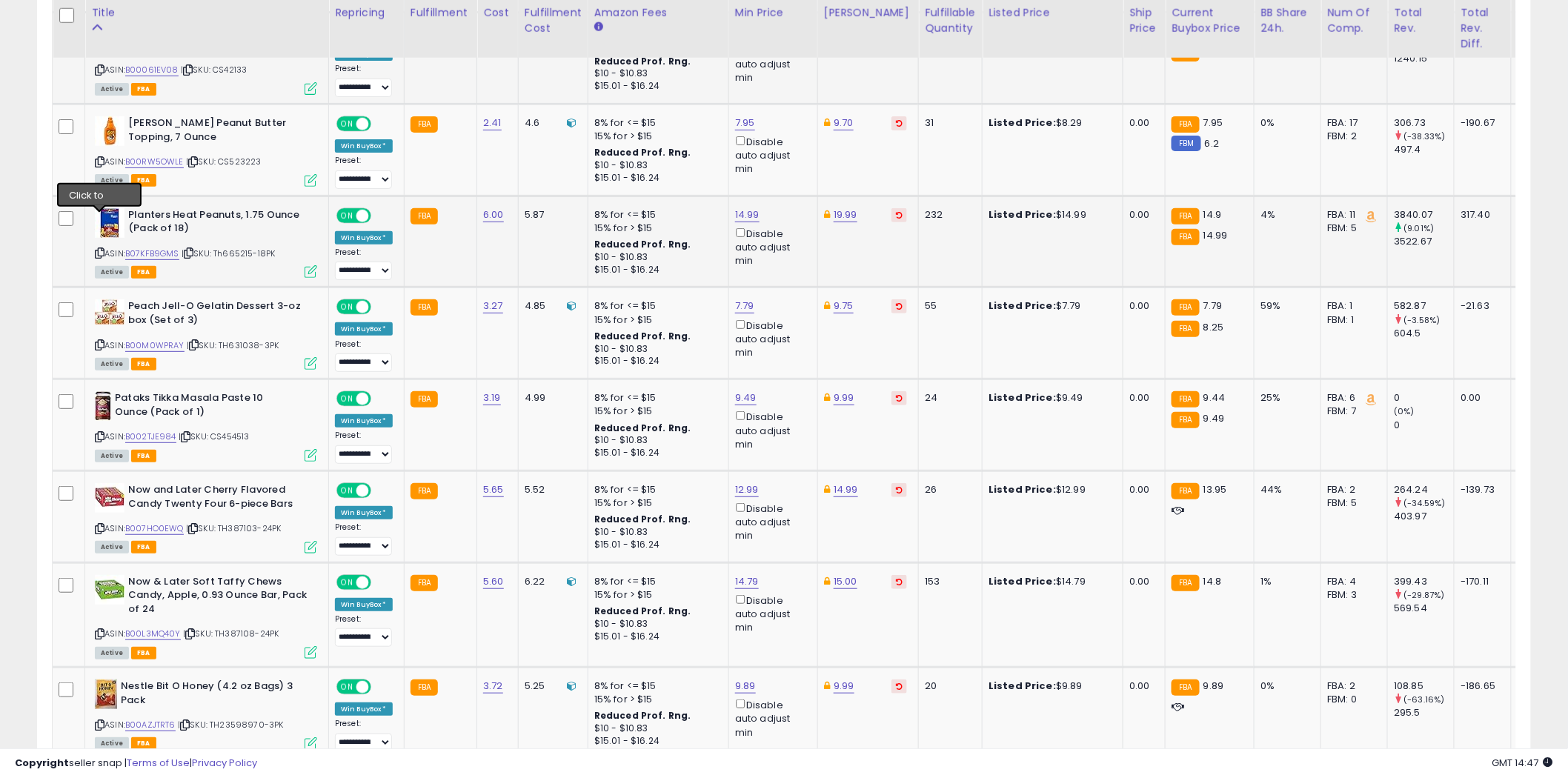
click at [99, 249] on icon at bounding box center [99, 253] width 9 height 9
click at [100, 433] on icon at bounding box center [99, 437] width 9 height 9
click at [160, 430] on link "B002TJE984" at bounding box center [151, 437] width 51 height 12
type input "****"
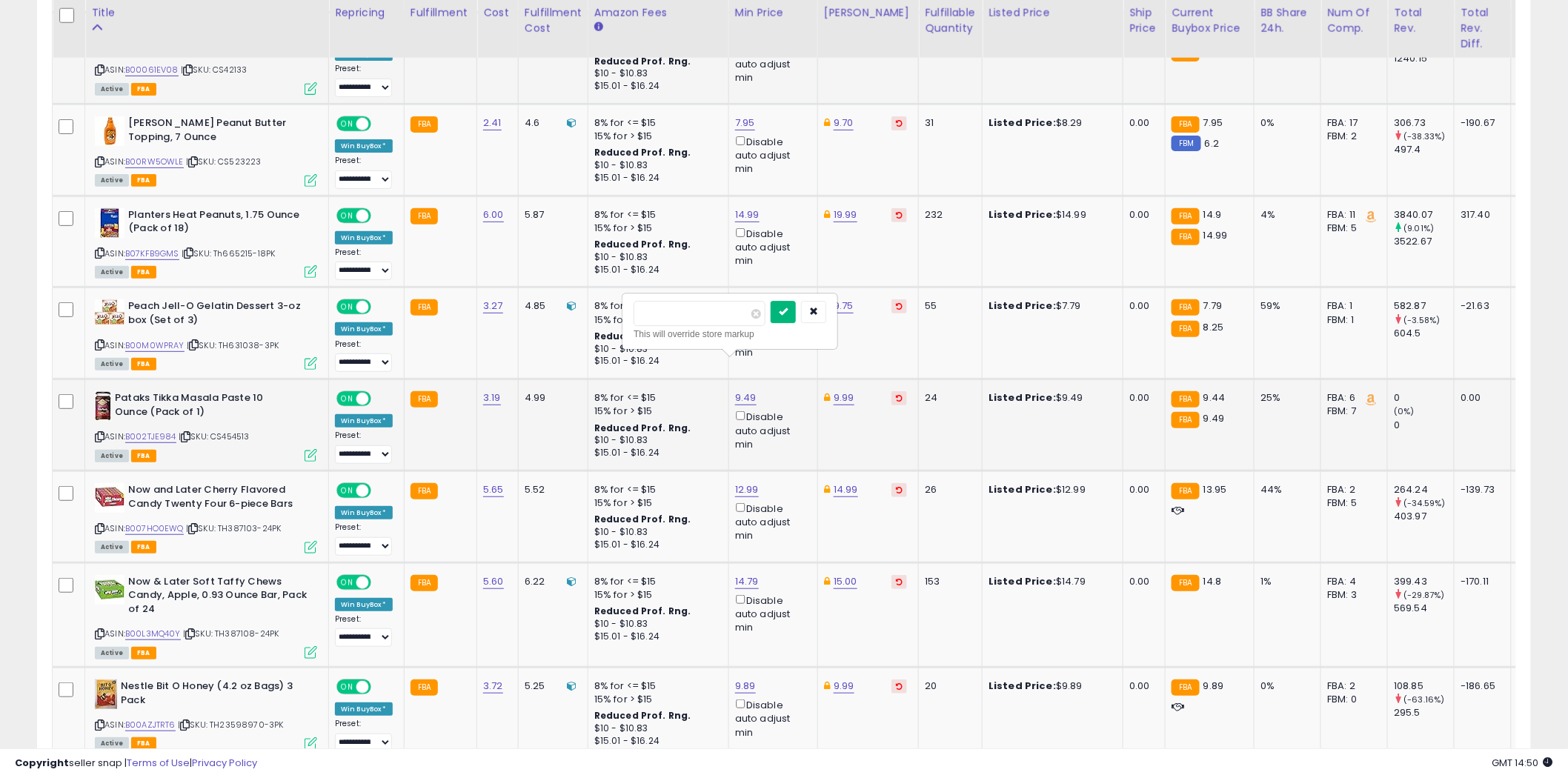
click at [787, 308] on icon "submit" at bounding box center [783, 310] width 9 height 9
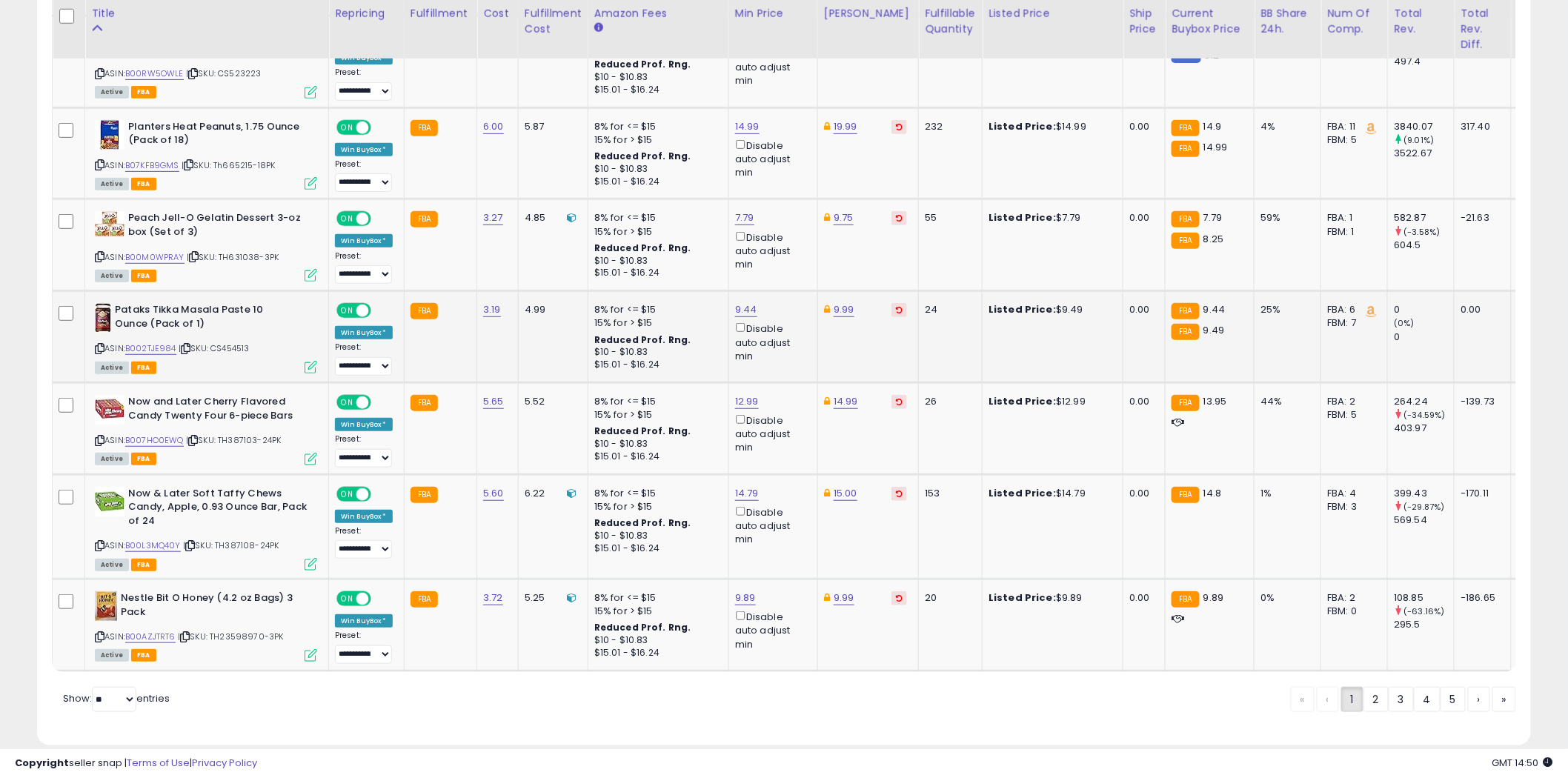
scroll to position [2557, 0]
click at [99, 435] on icon at bounding box center [99, 439] width 9 height 9
drag, startPoint x: 754, startPoint y: 313, endPoint x: 780, endPoint y: 311, distance: 26.1
click at [759, 312] on input "*****" at bounding box center [800, 316] width 132 height 25
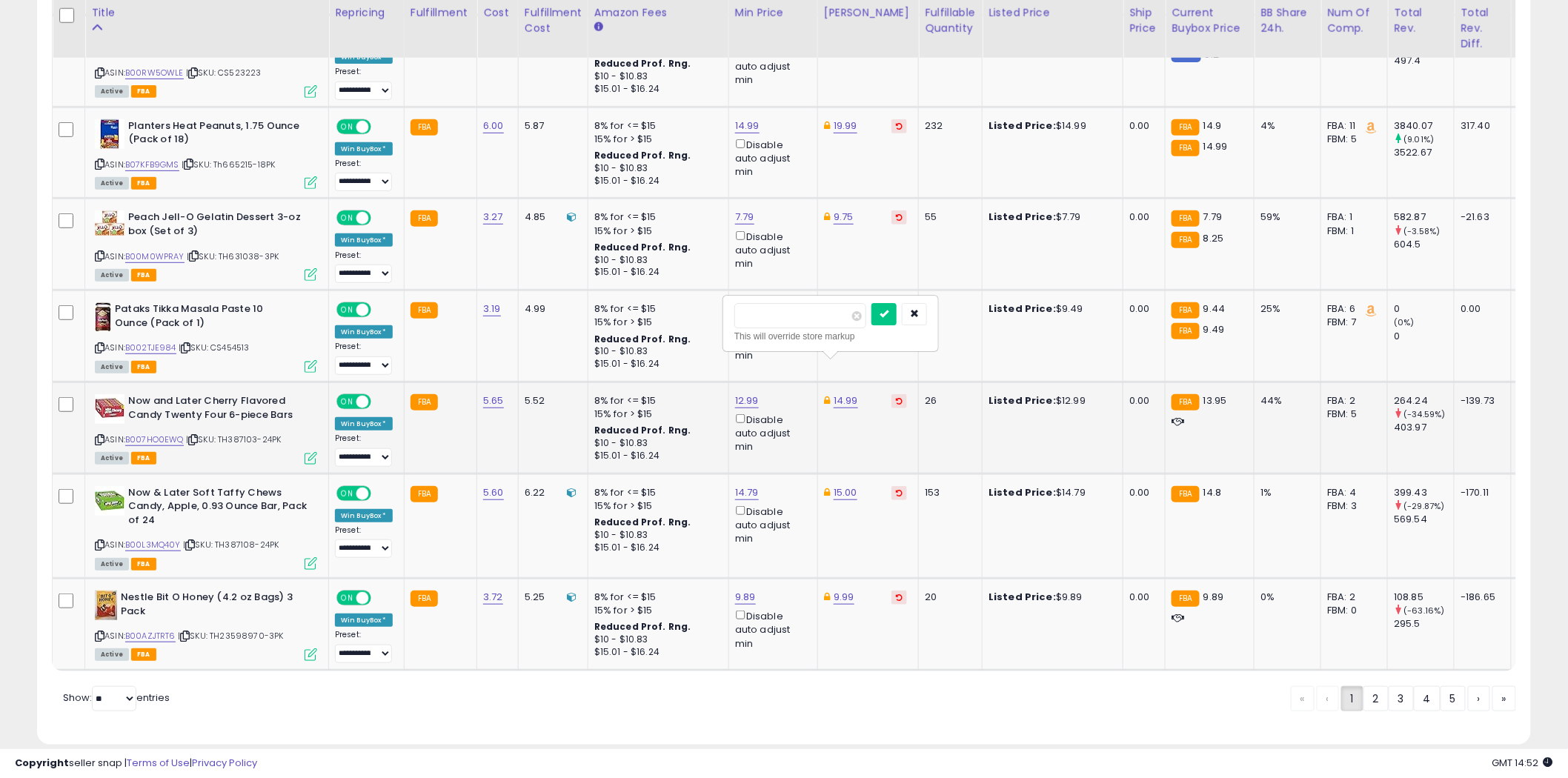
click at [808, 319] on input "*****" at bounding box center [800, 316] width 132 height 25
type input "*****"
click at [896, 308] on button "submit" at bounding box center [884, 314] width 25 height 22
click at [99, 541] on icon at bounding box center [99, 545] width 9 height 9
click at [130, 686] on select "** **" at bounding box center [113, 698] width 44 height 25
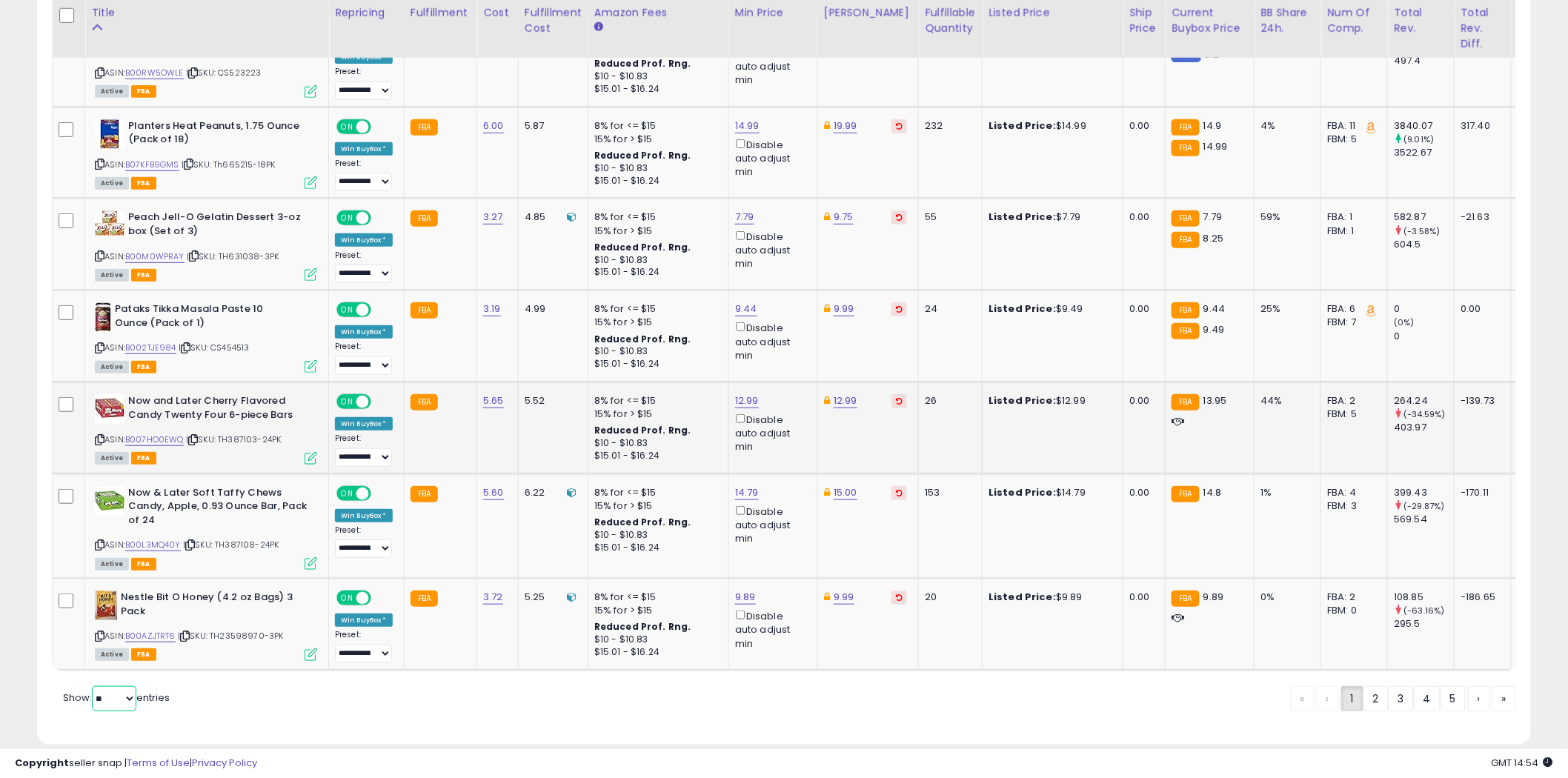
click at [93, 686] on select "** **" at bounding box center [113, 698] width 44 height 25
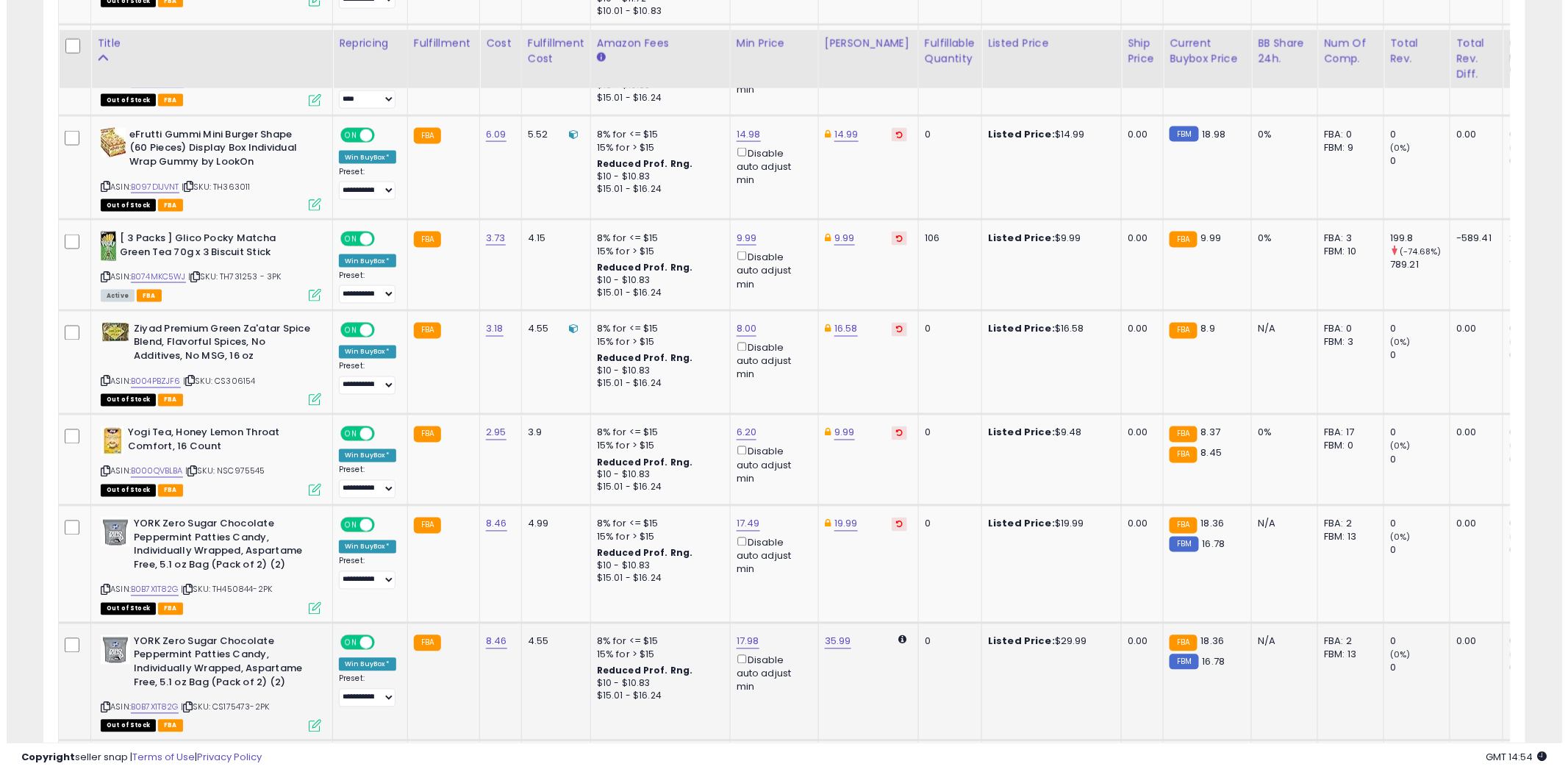
scroll to position [0, 0]
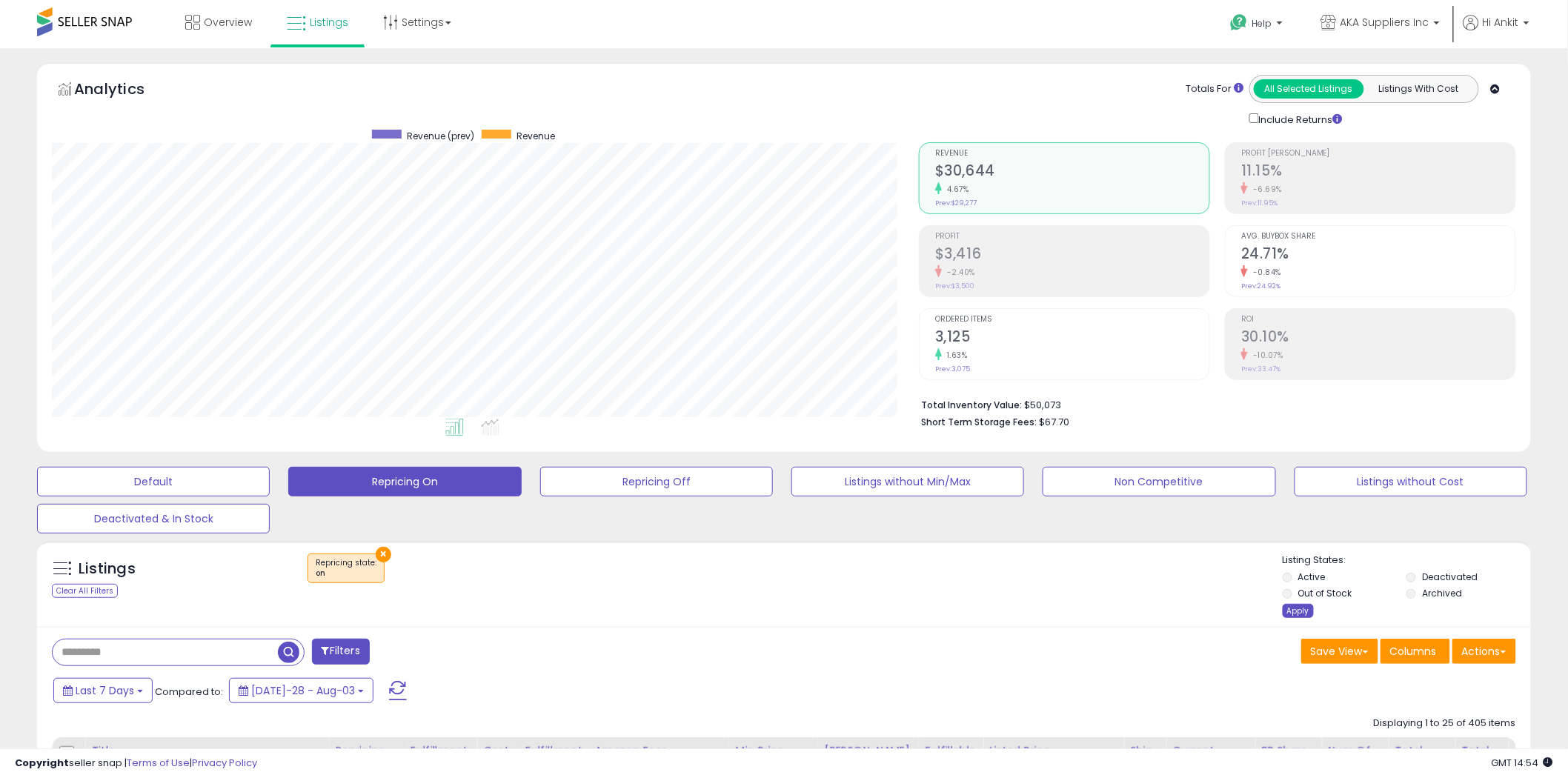
click at [1298, 610] on div "Apply" at bounding box center [1298, 610] width 31 height 14
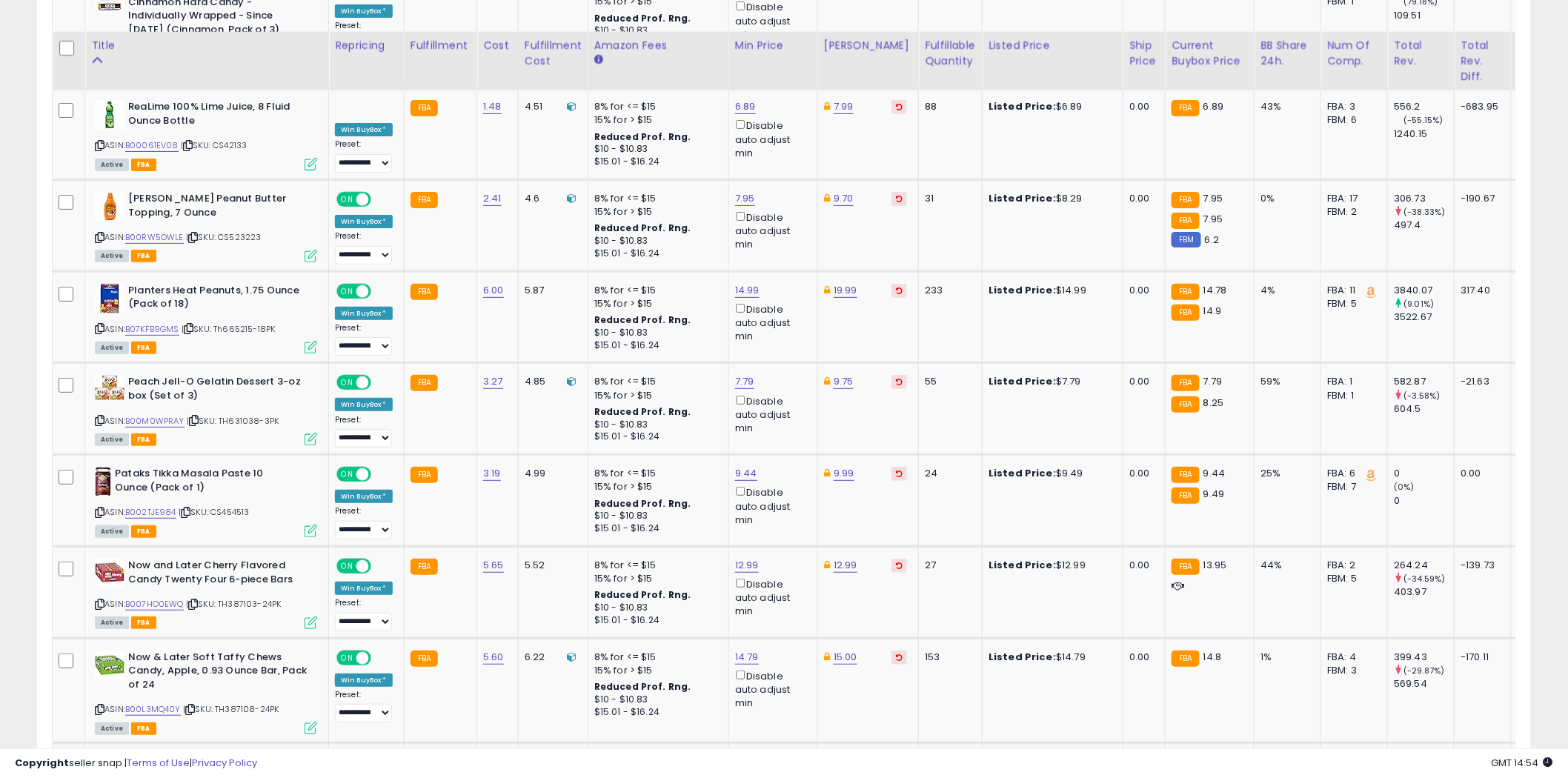
scroll to position [2557, 0]
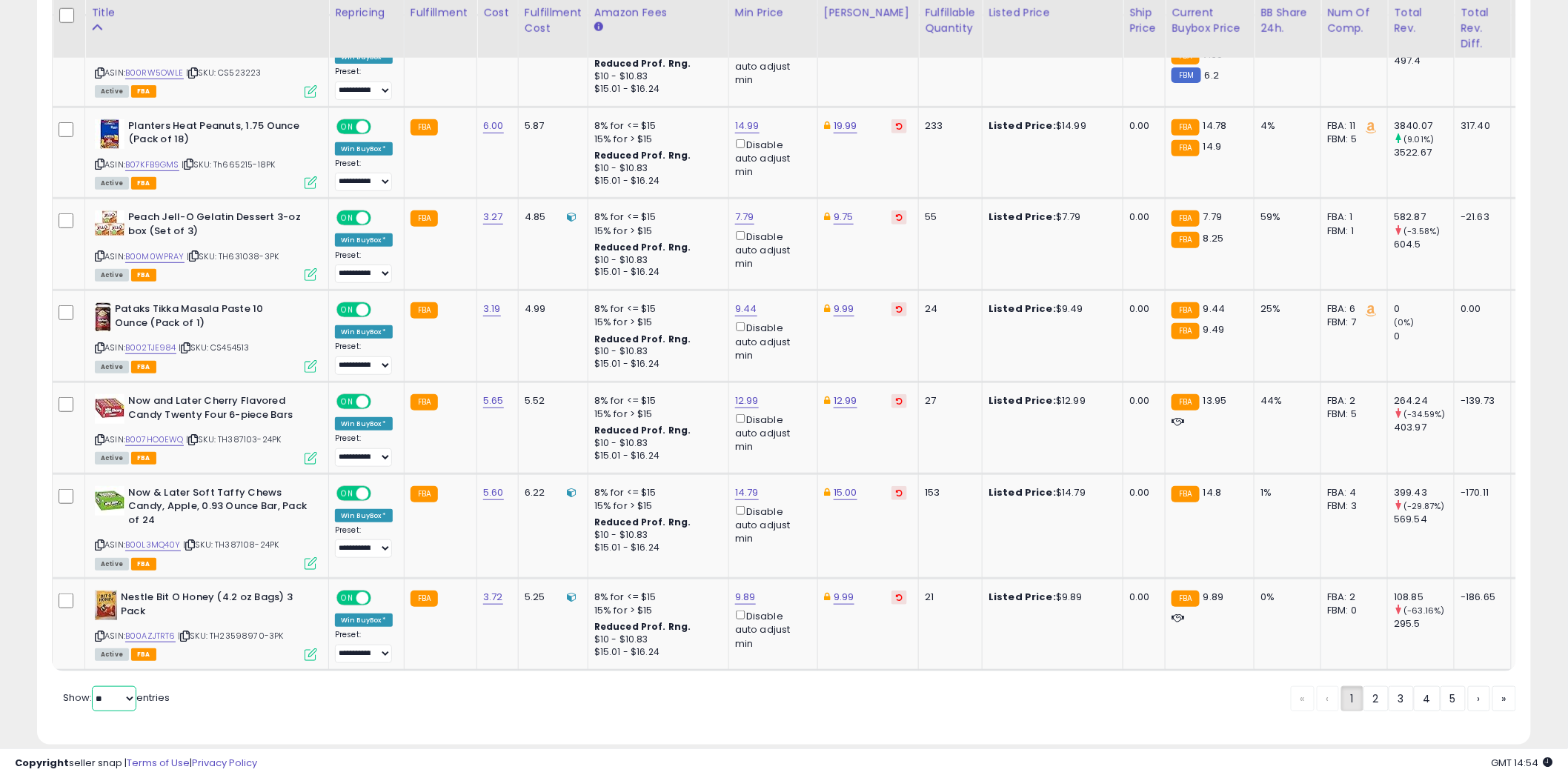
click at [130, 686] on select "** **" at bounding box center [113, 698] width 44 height 25
select select "**"
click at [93, 686] on select "** **" at bounding box center [113, 698] width 44 height 25
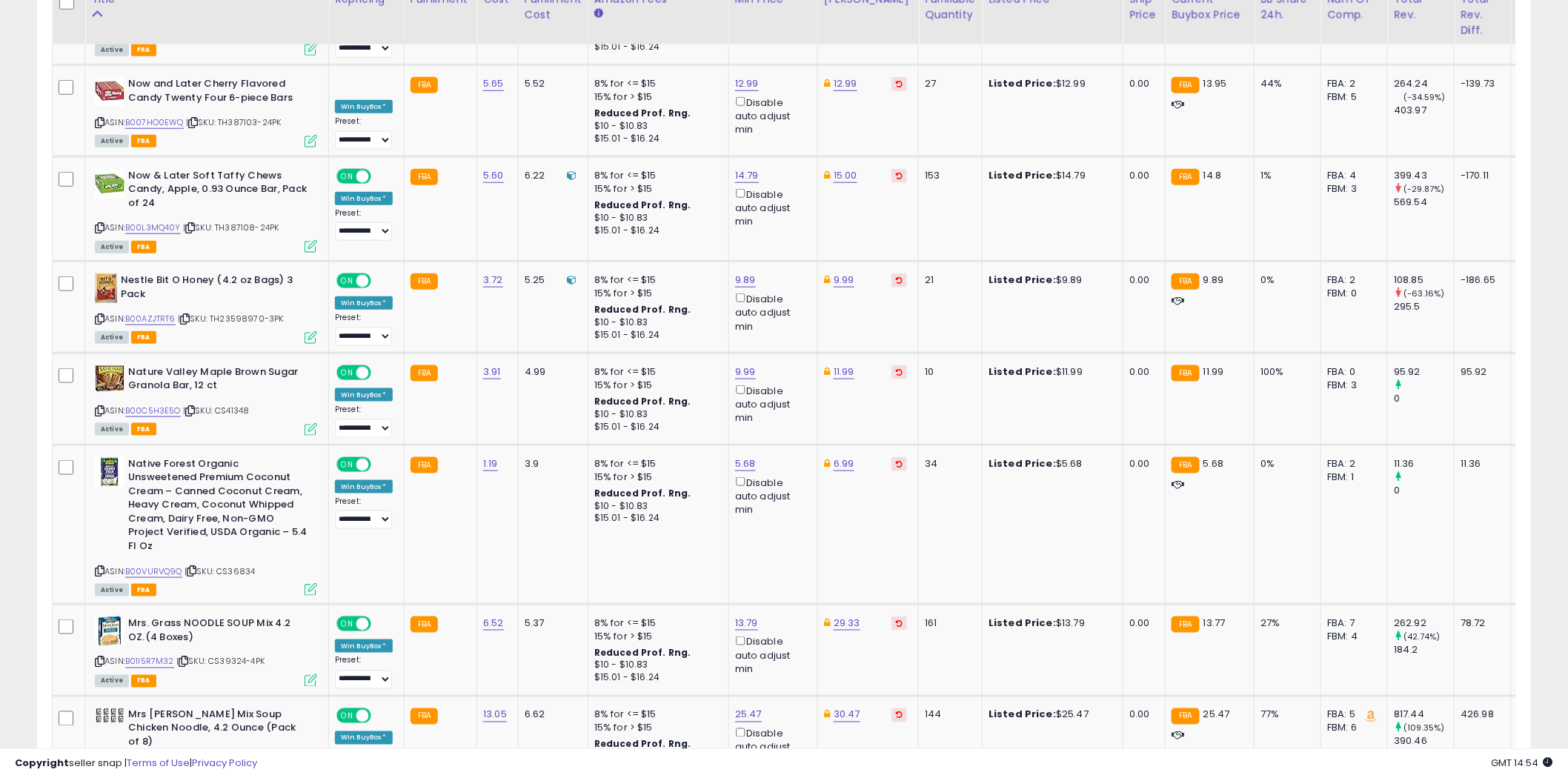
scroll to position [2859, 0]
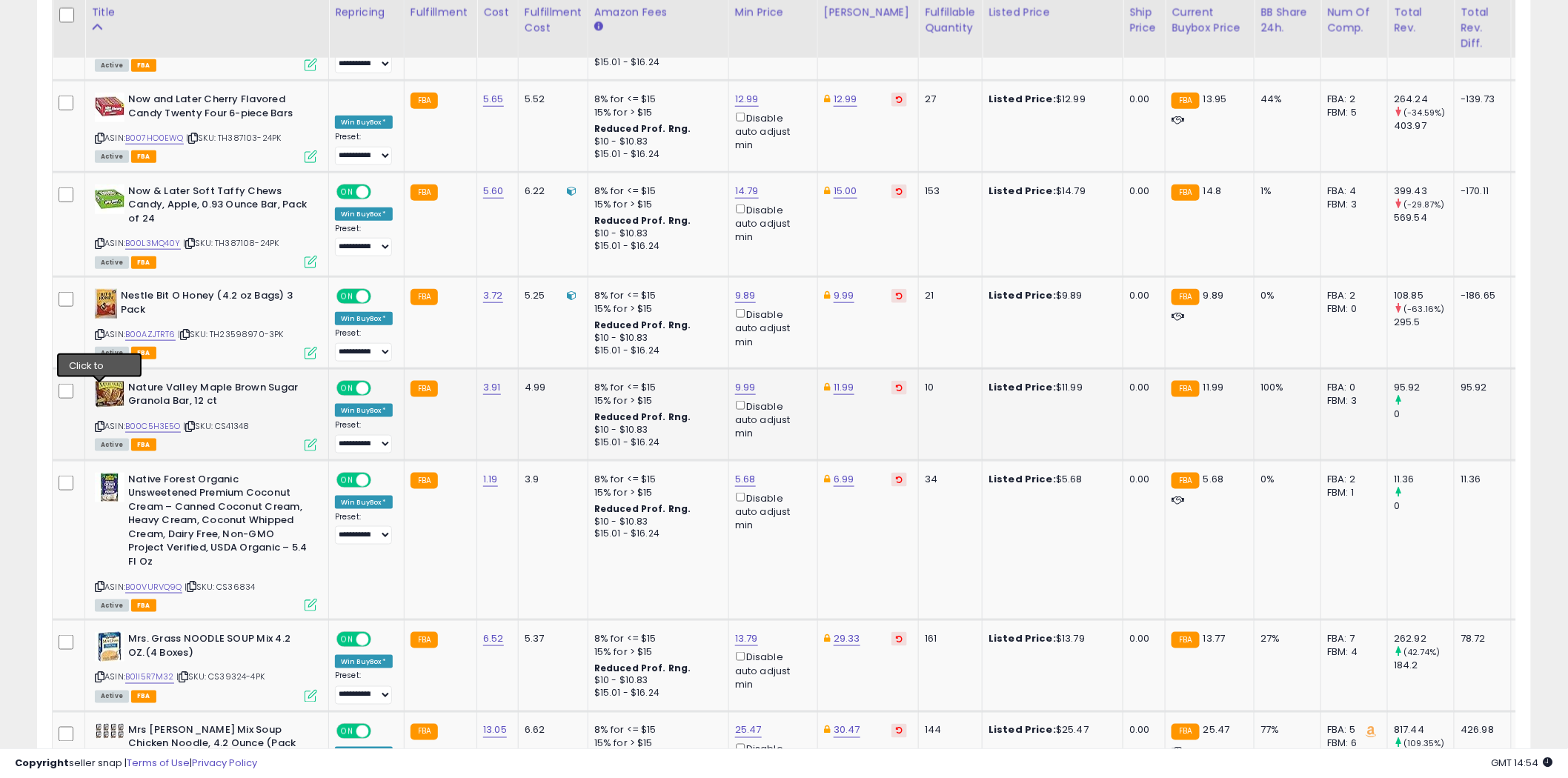
click at [100, 422] on icon at bounding box center [99, 426] width 9 height 9
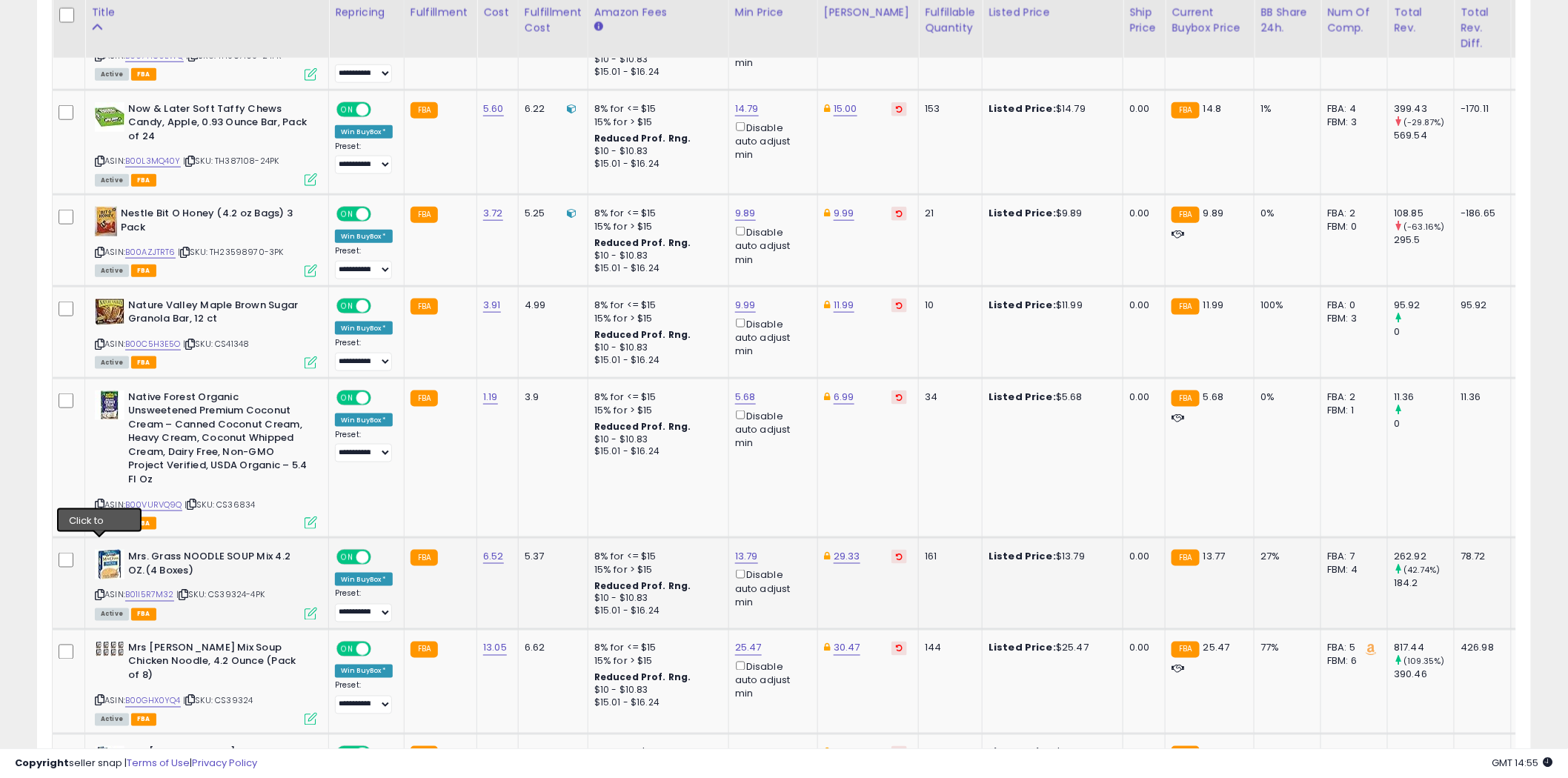
click at [98, 591] on icon at bounding box center [99, 595] width 9 height 9
type input "*****"
click at [790, 456] on icon "submit" at bounding box center [784, 453] width 9 height 9
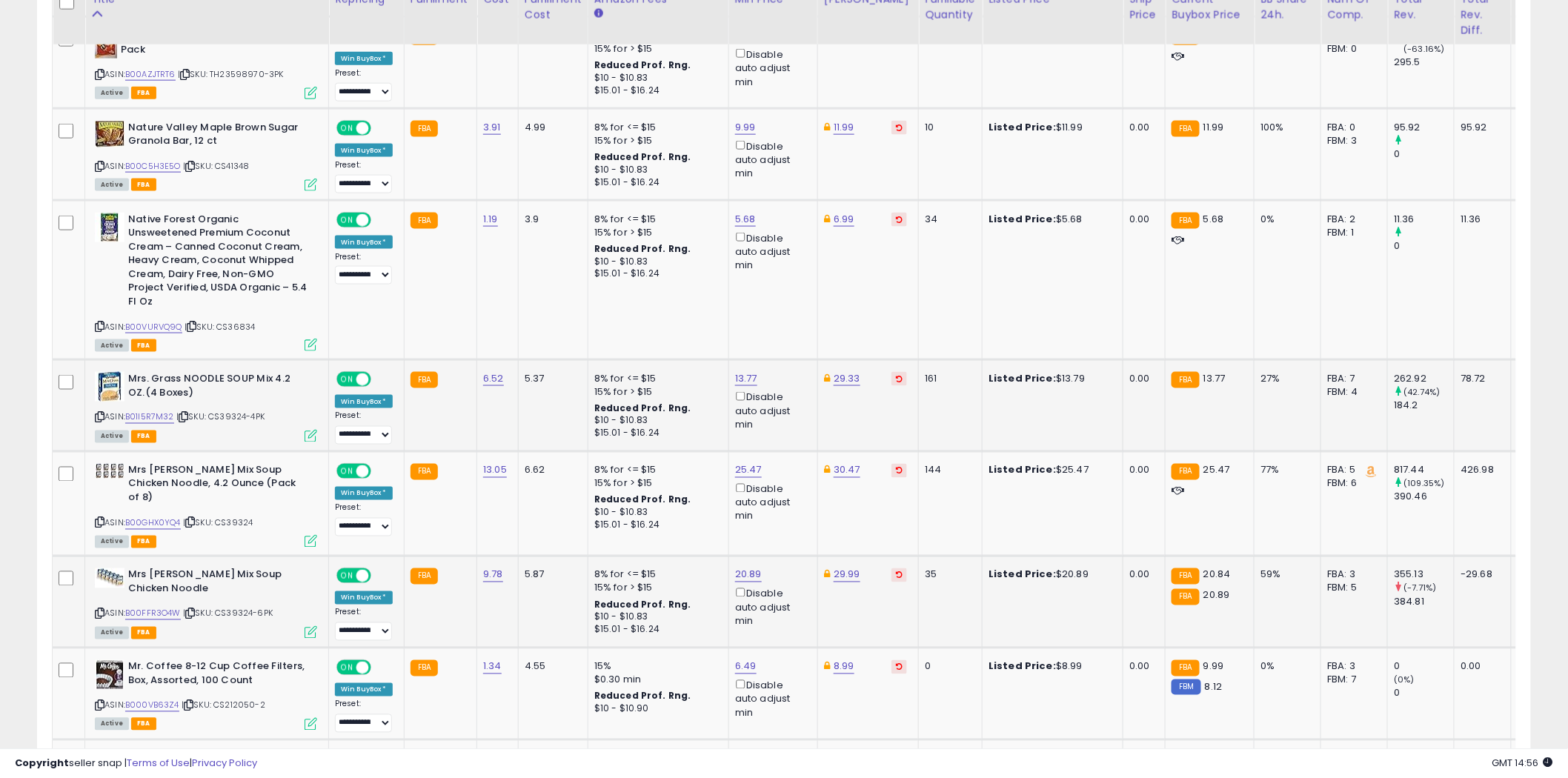
scroll to position [3106, 0]
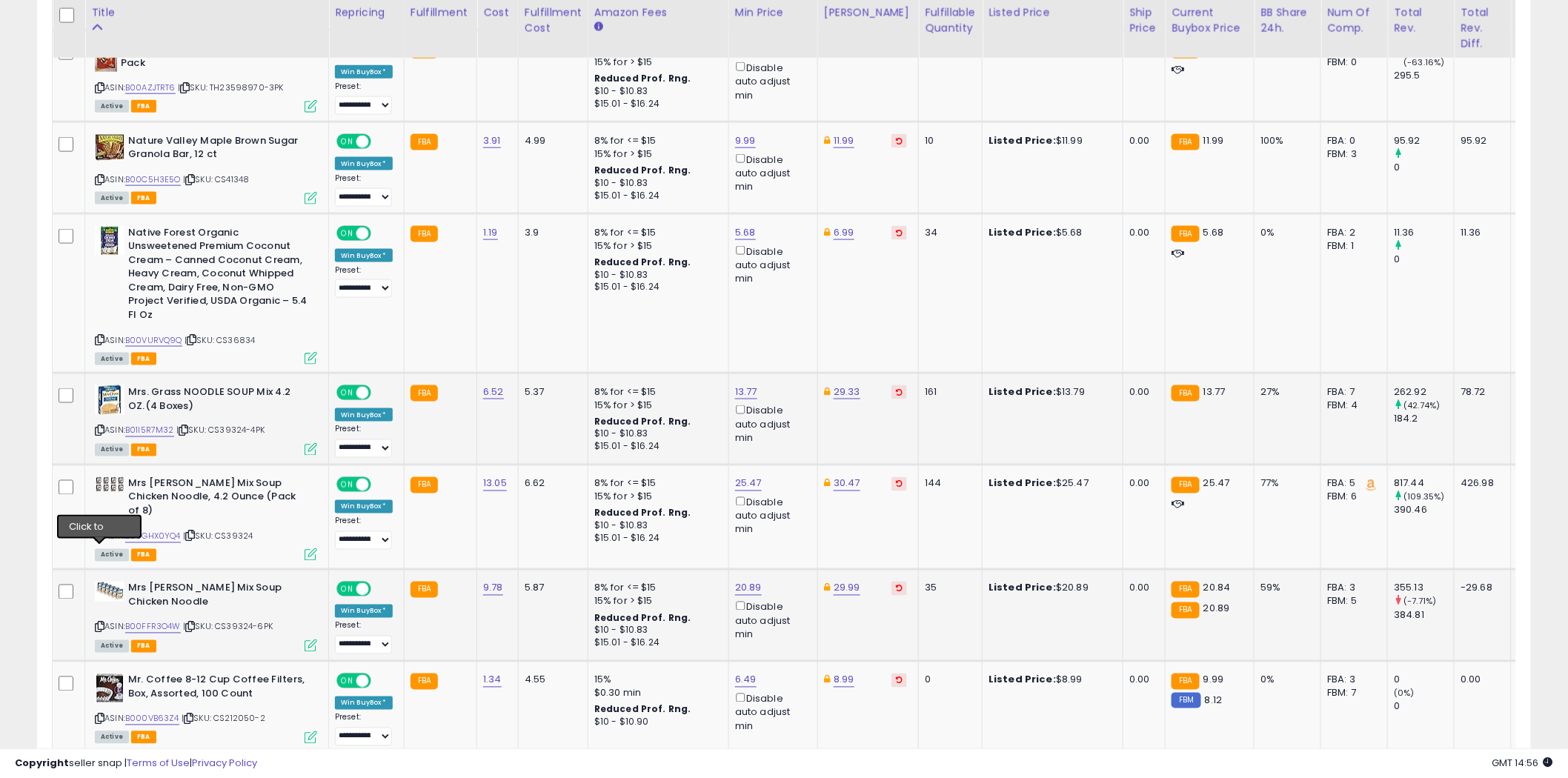
click at [100, 623] on icon at bounding box center [99, 627] width 9 height 9
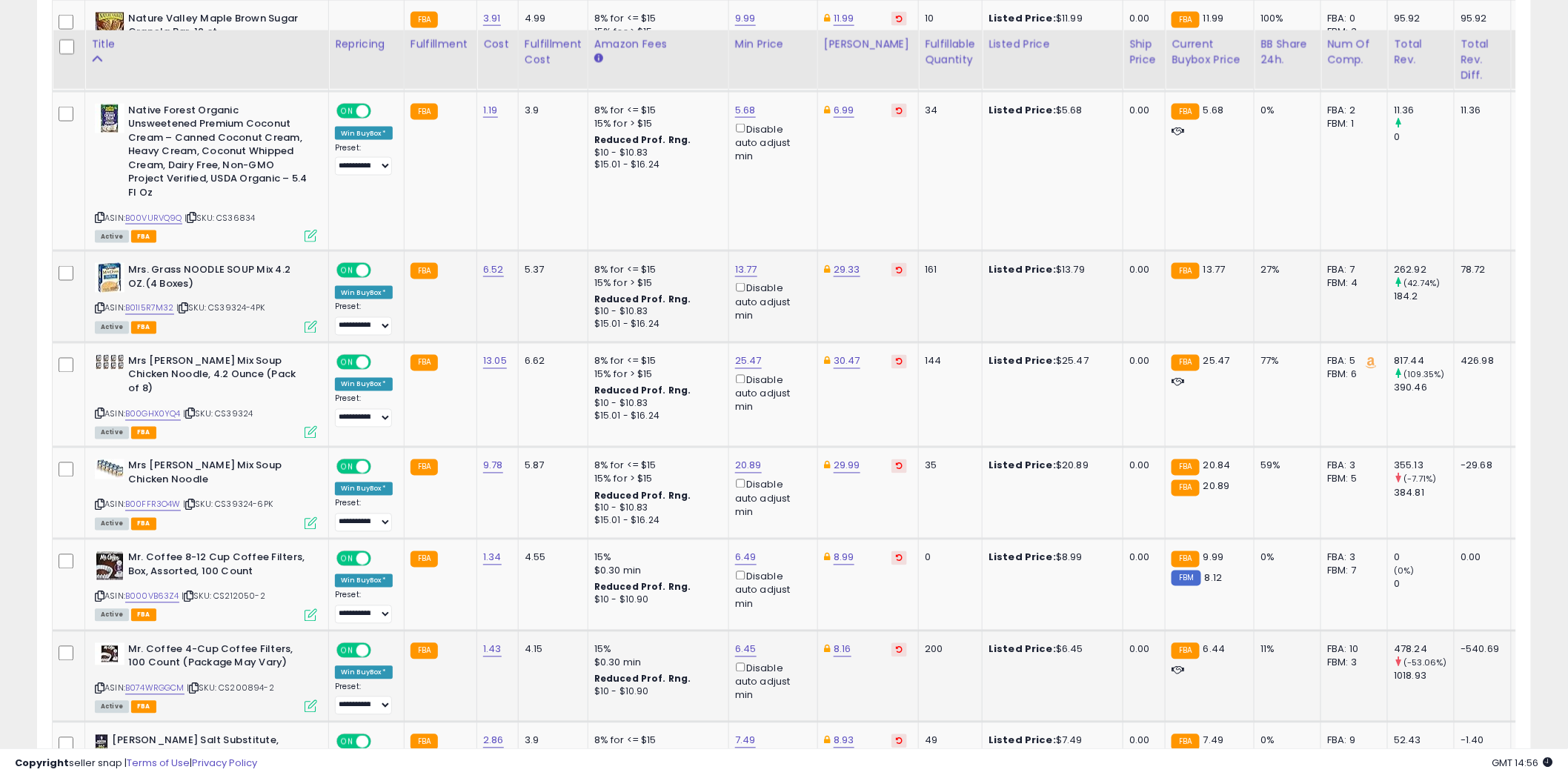
scroll to position [3270, 0]
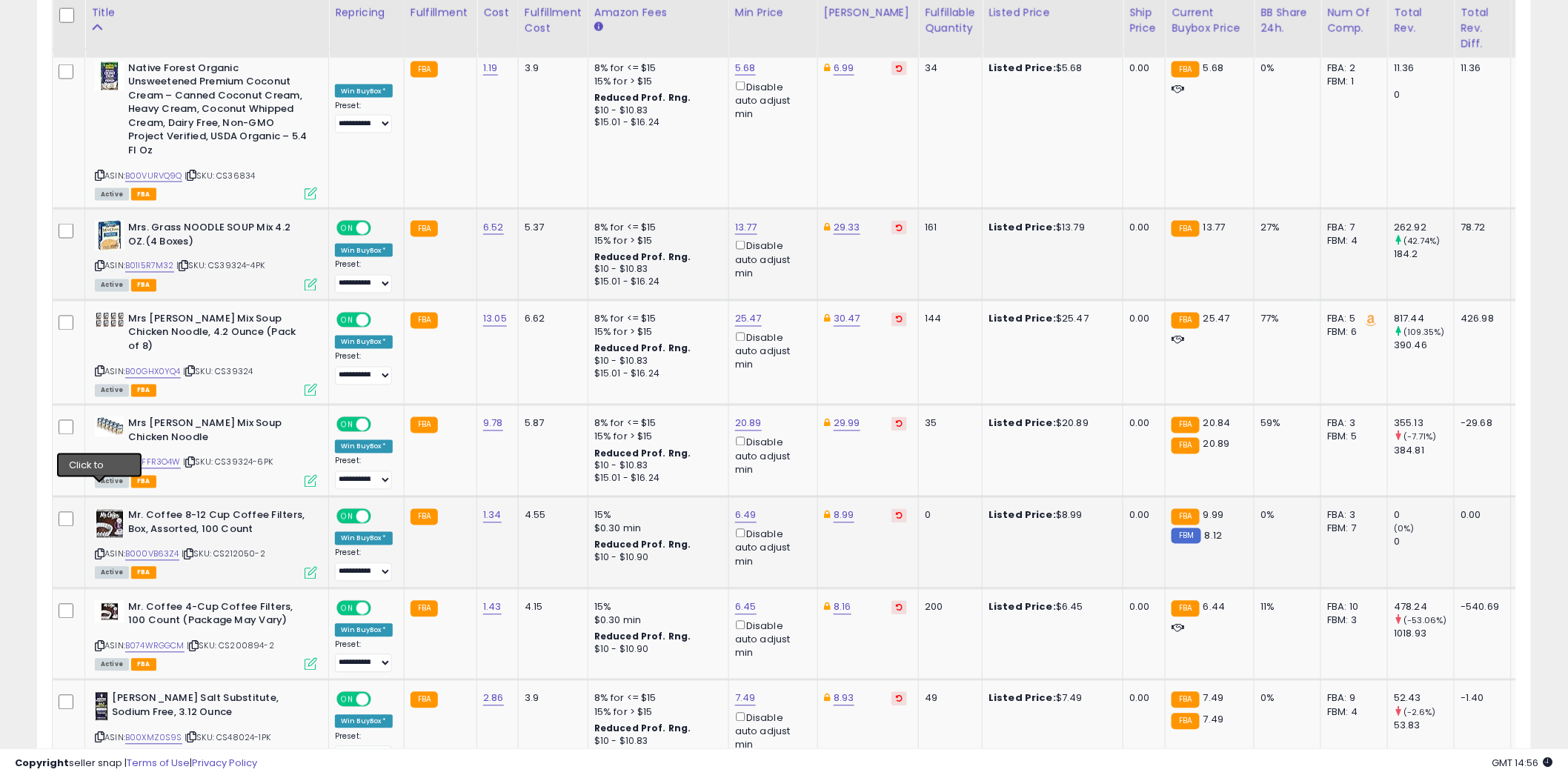
click at [100, 550] on icon at bounding box center [99, 554] width 9 height 9
click at [100, 642] on icon at bounding box center [99, 646] width 9 height 9
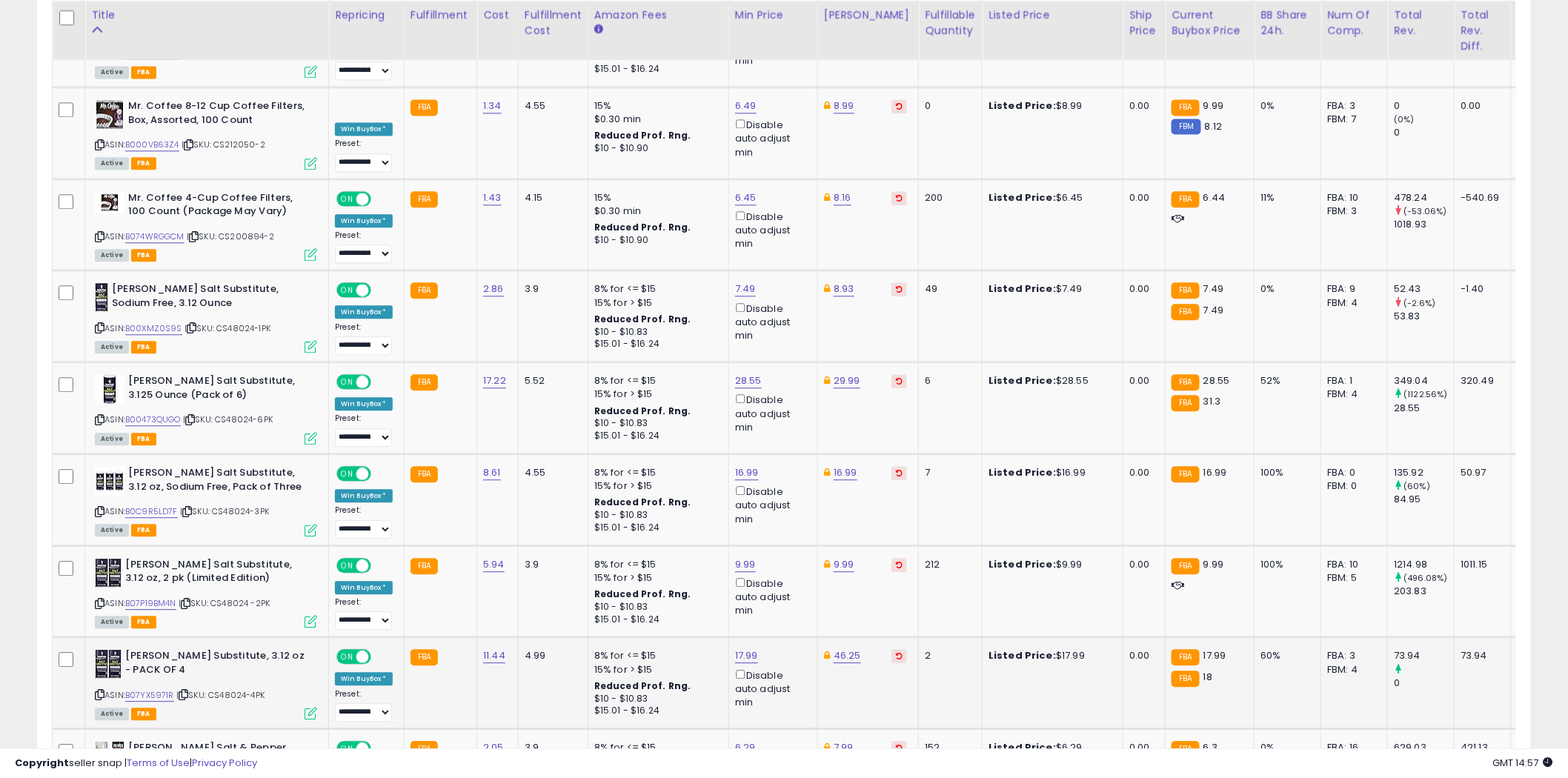
scroll to position [3682, 0]
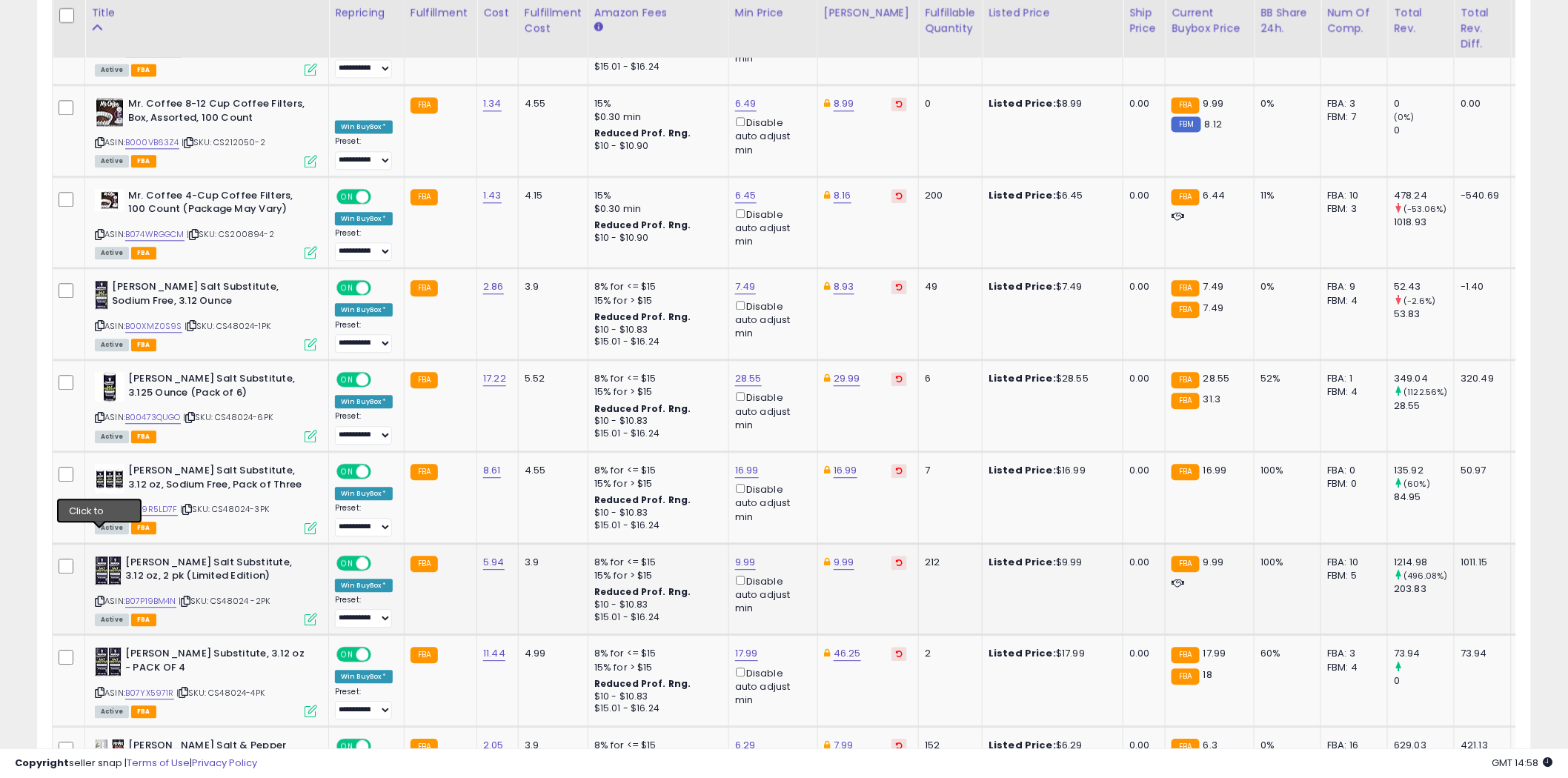
click at [100, 597] on icon at bounding box center [99, 601] width 9 height 9
